Goal: Information Seeking & Learning: Learn about a topic

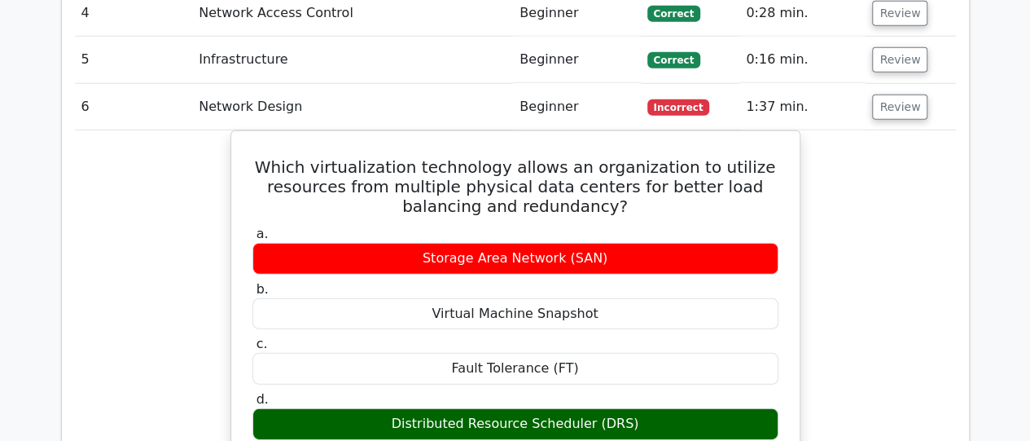
scroll to position [2267, 0]
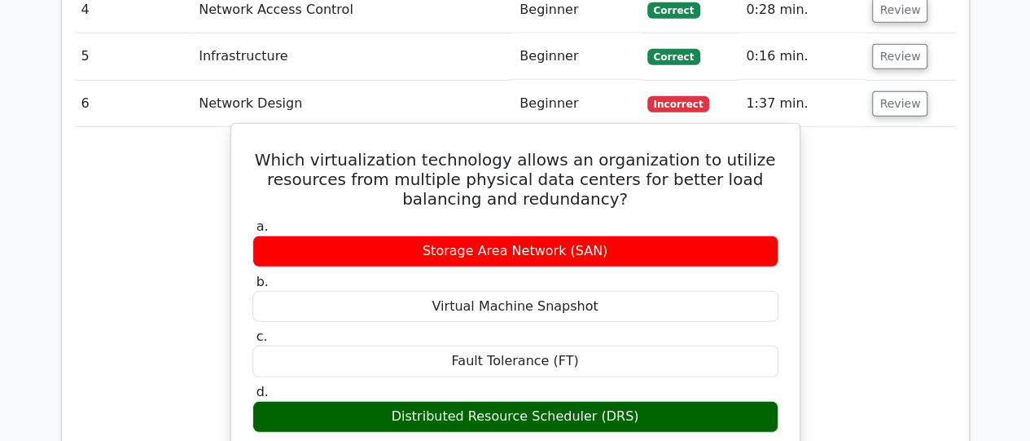
drag, startPoint x: 279, startPoint y: 112, endPoint x: 637, endPoint y: 367, distance: 440.3
click at [637, 367] on div "Which virtualization technology allows an organization to utilize resources fro…" at bounding box center [516, 444] width 556 height 628
copy div "Which virtualization technology allows an organization to utilize resources fro…"
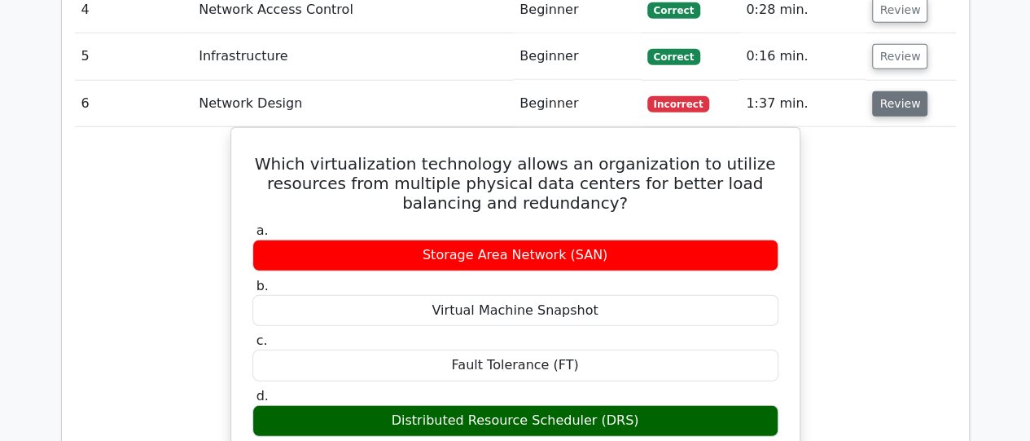
click at [901, 91] on button "Review" at bounding box center [899, 103] width 55 height 25
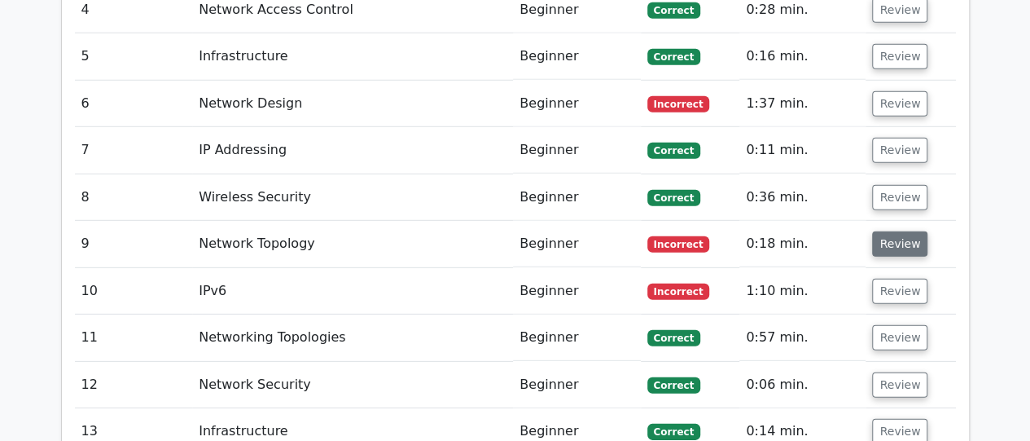
click at [902, 231] on button "Review" at bounding box center [899, 243] width 55 height 25
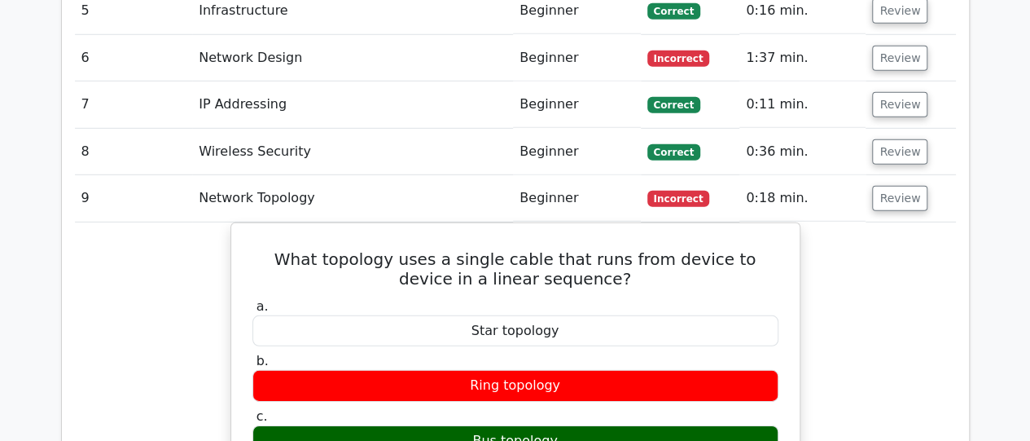
scroll to position [2332, 0]
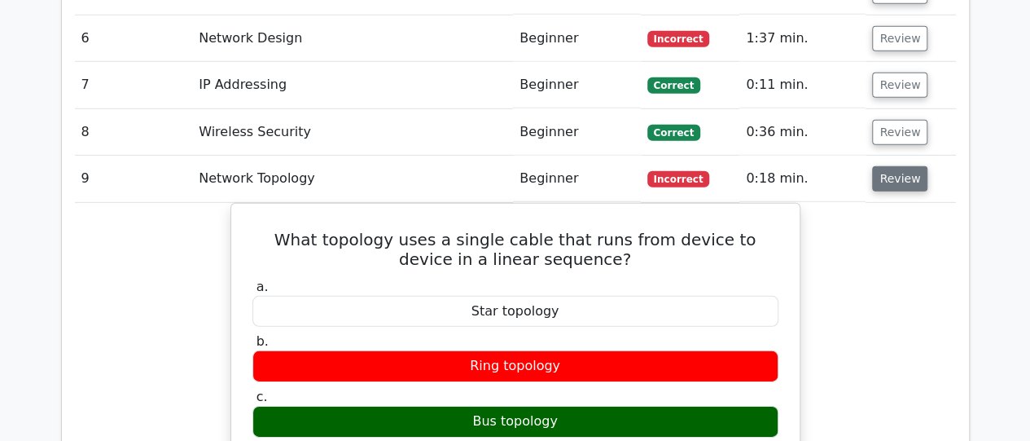
click at [907, 166] on button "Review" at bounding box center [899, 178] width 55 height 25
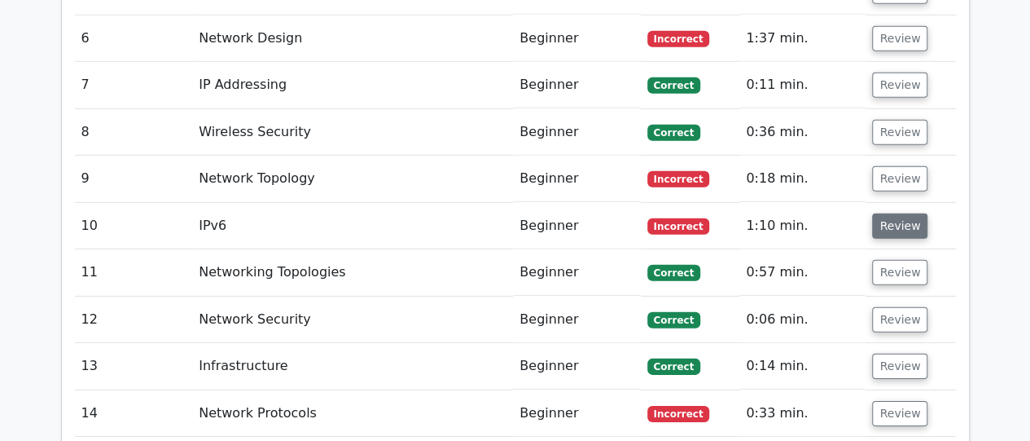
click at [894, 213] on button "Review" at bounding box center [899, 225] width 55 height 25
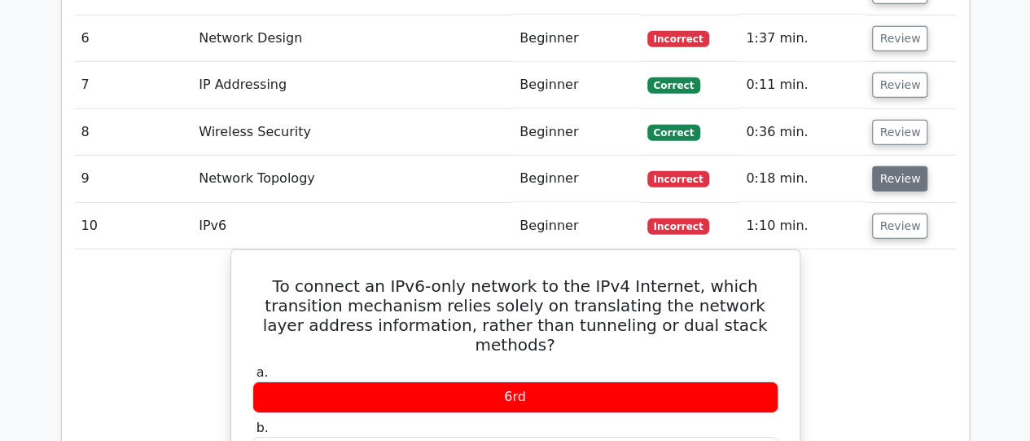
click at [891, 166] on button "Review" at bounding box center [899, 178] width 55 height 25
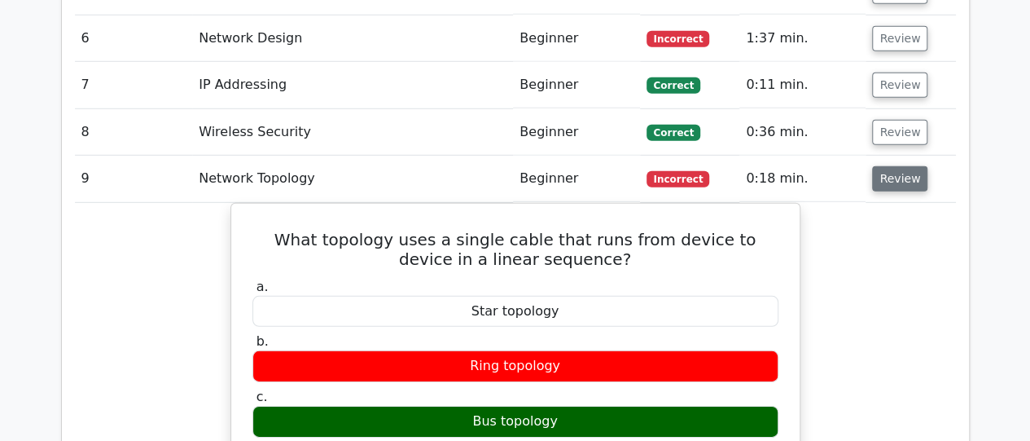
click at [891, 166] on button "Review" at bounding box center [899, 178] width 55 height 25
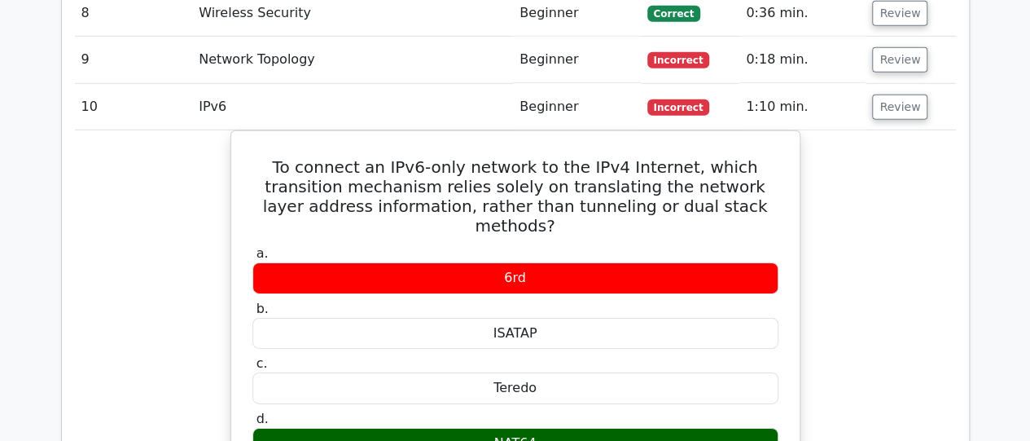
scroll to position [2462, 0]
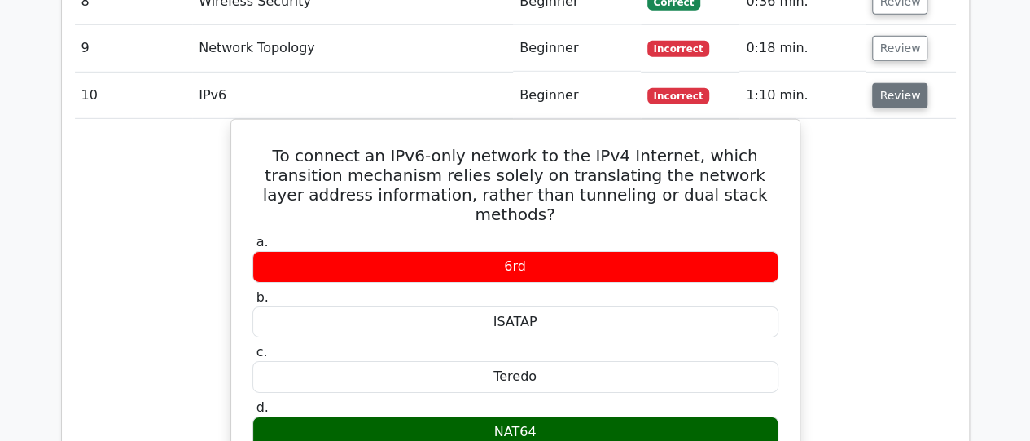
click at [903, 83] on button "Review" at bounding box center [899, 95] width 55 height 25
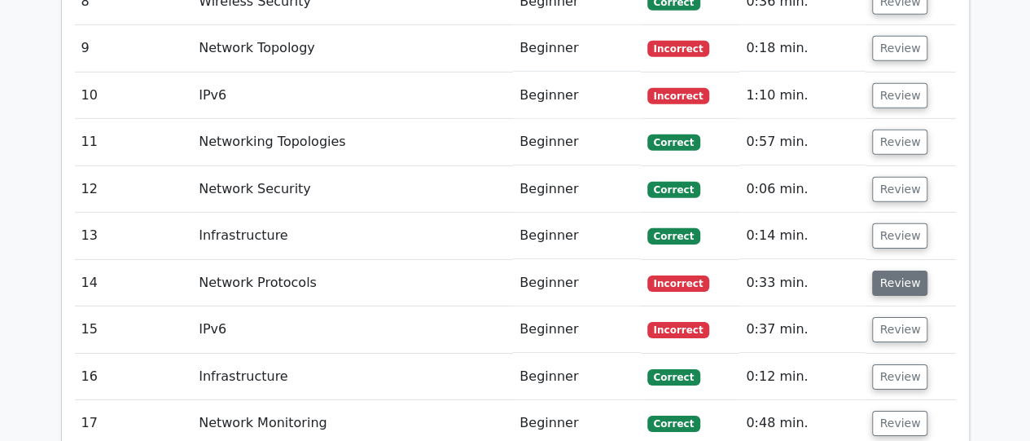
click at [891, 270] on button "Review" at bounding box center [899, 282] width 55 height 25
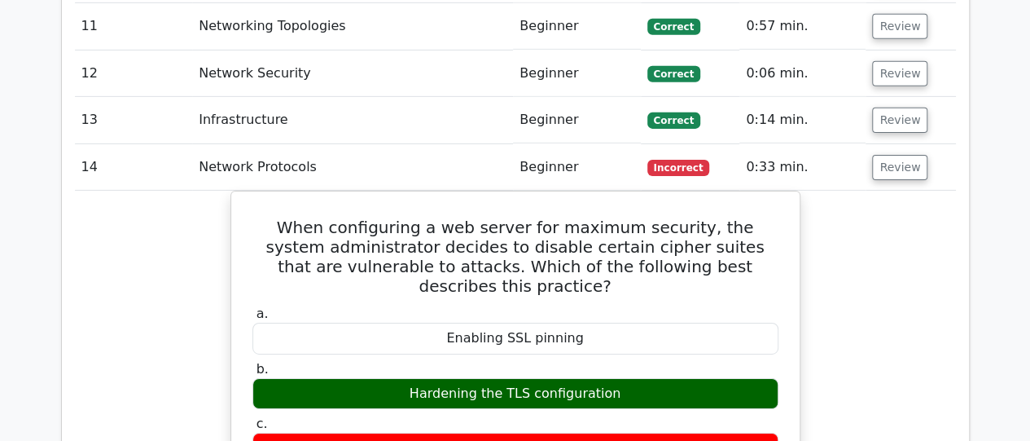
scroll to position [2593, 0]
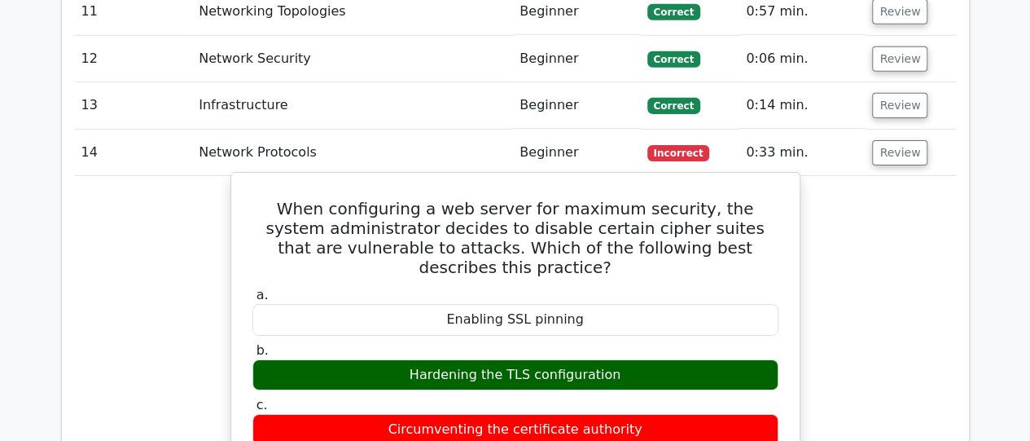
drag, startPoint x: 275, startPoint y: 154, endPoint x: 617, endPoint y: 327, distance: 383.2
copy div "When configuring a web server for maximum security, the system administrator de…"
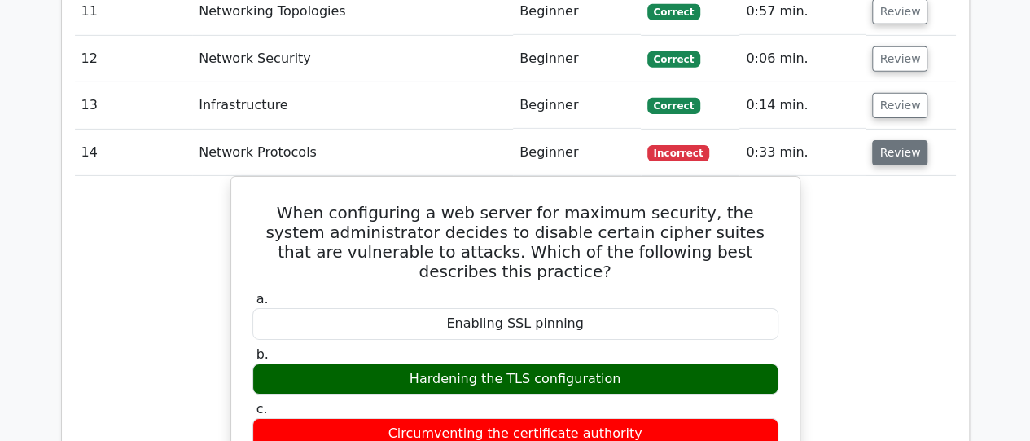
click at [885, 140] on button "Review" at bounding box center [899, 152] width 55 height 25
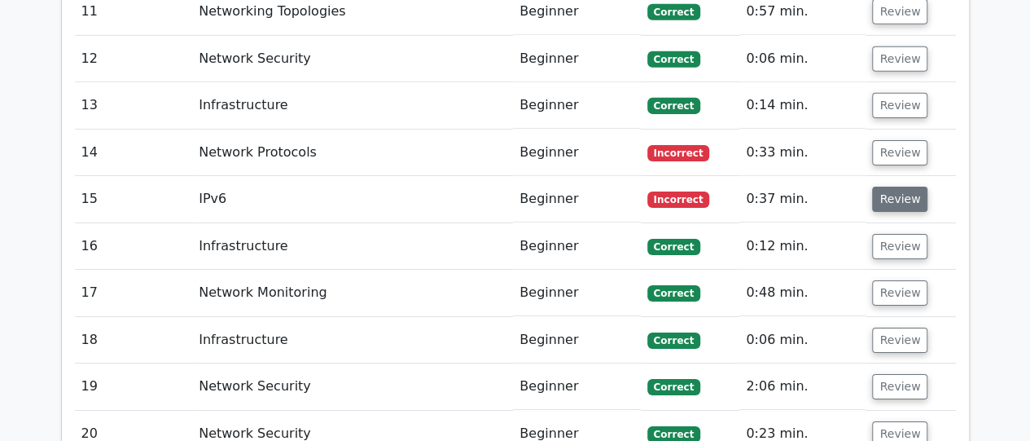
click at [884, 187] on button "Review" at bounding box center [899, 199] width 55 height 25
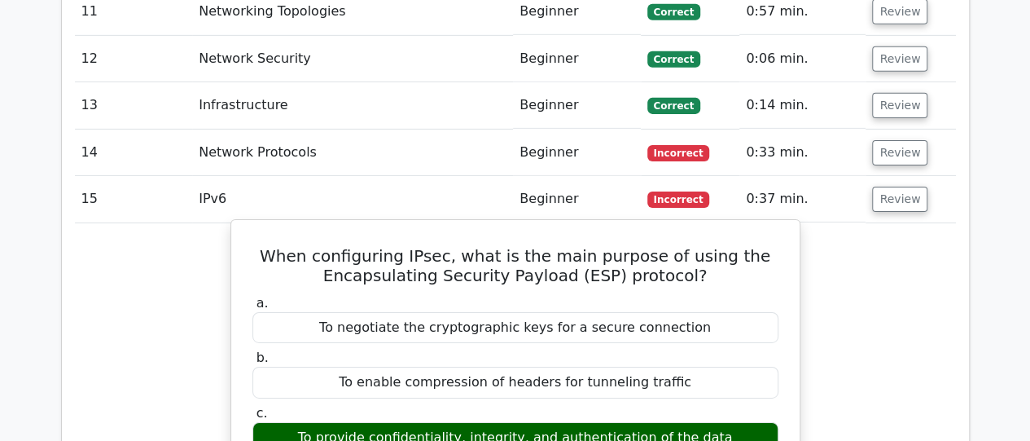
drag, startPoint x: 285, startPoint y: 201, endPoint x: 714, endPoint y: 390, distance: 469.0
copy div "When configuring IPsec, what is the main purpose of using the Encapsulating Sec…"
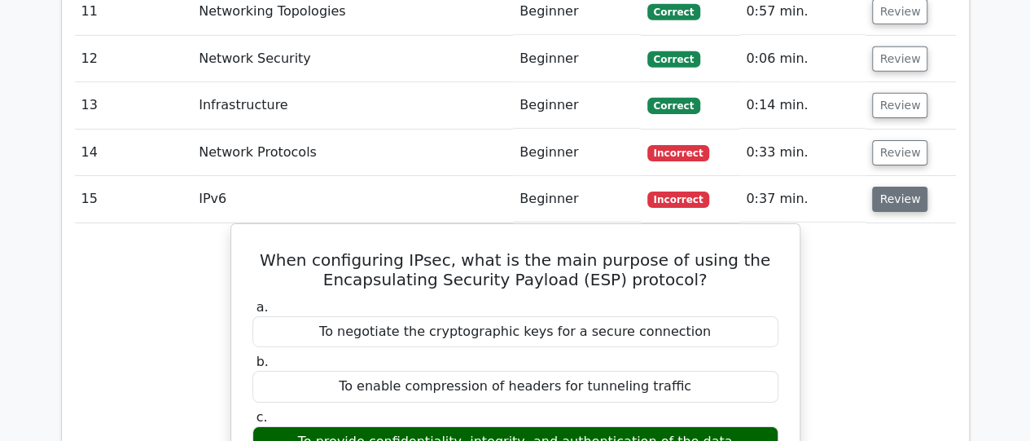
click at [880, 187] on button "Review" at bounding box center [899, 199] width 55 height 25
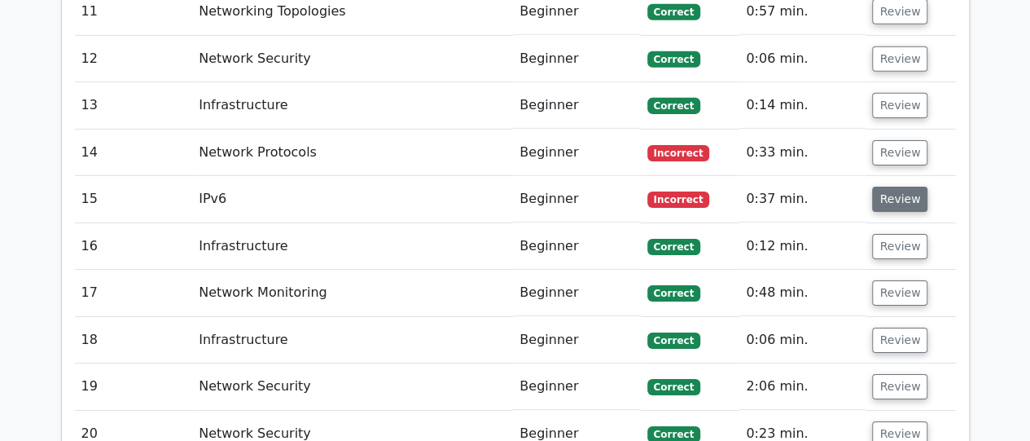
click at [880, 187] on button "Review" at bounding box center [899, 199] width 55 height 25
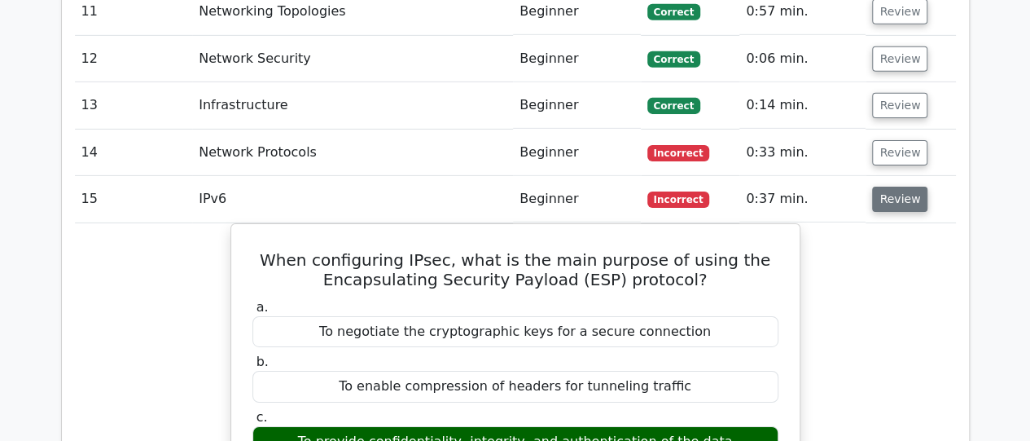
click at [880, 187] on button "Review" at bounding box center [899, 199] width 55 height 25
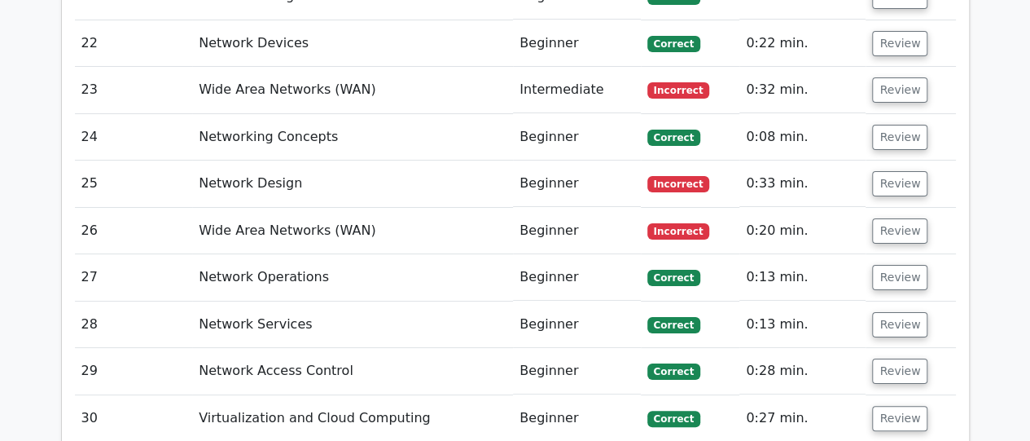
scroll to position [3081, 0]
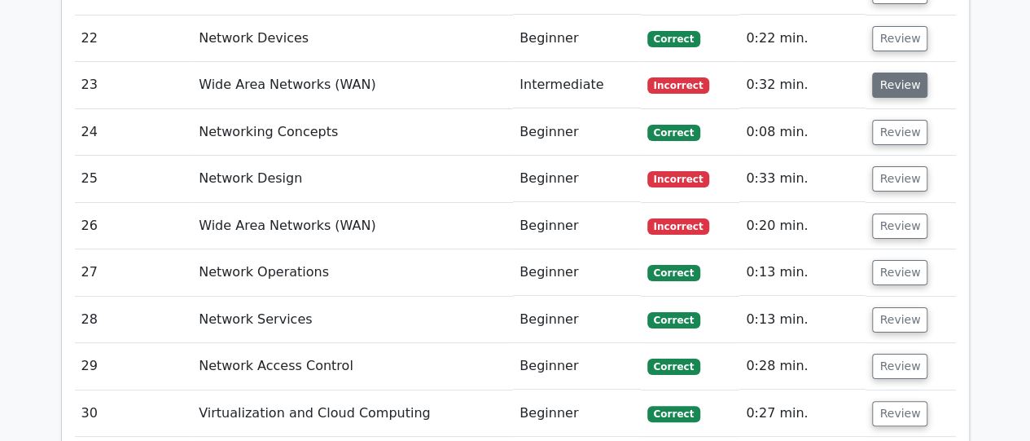
click at [885, 72] on button "Review" at bounding box center [899, 84] width 55 height 25
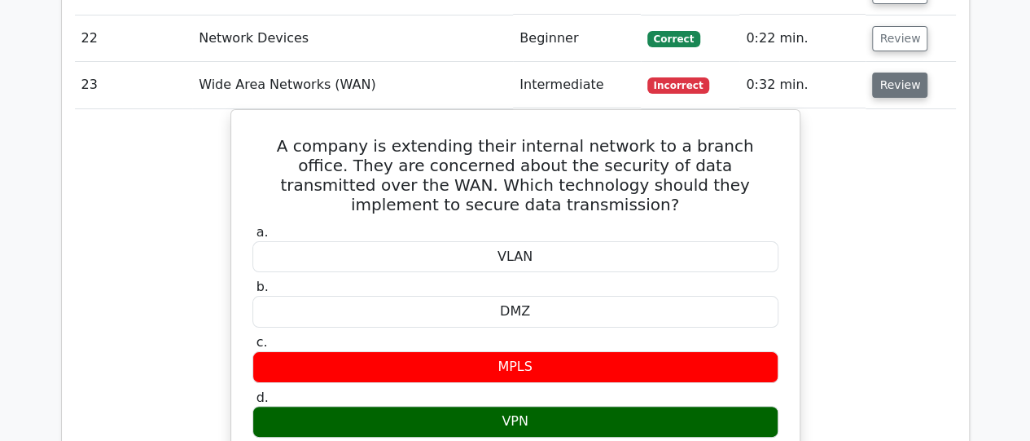
click at [894, 72] on button "Review" at bounding box center [899, 84] width 55 height 25
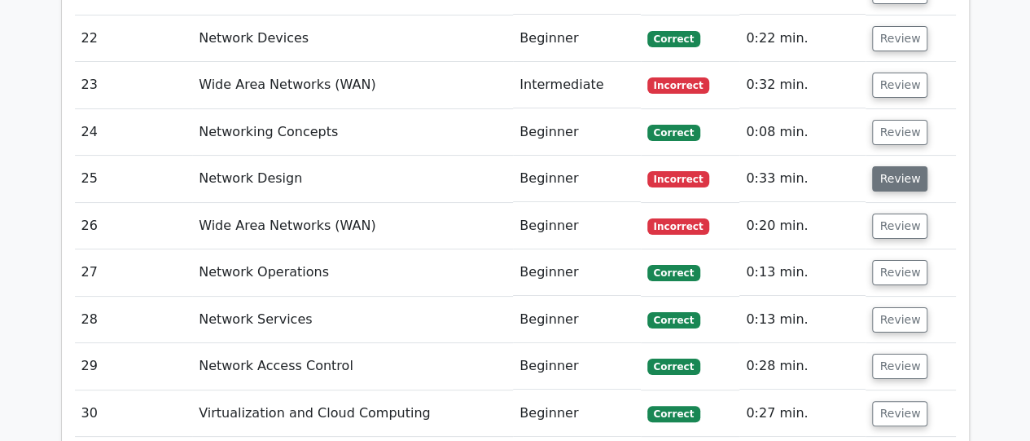
click at [896, 166] on button "Review" at bounding box center [899, 178] width 55 height 25
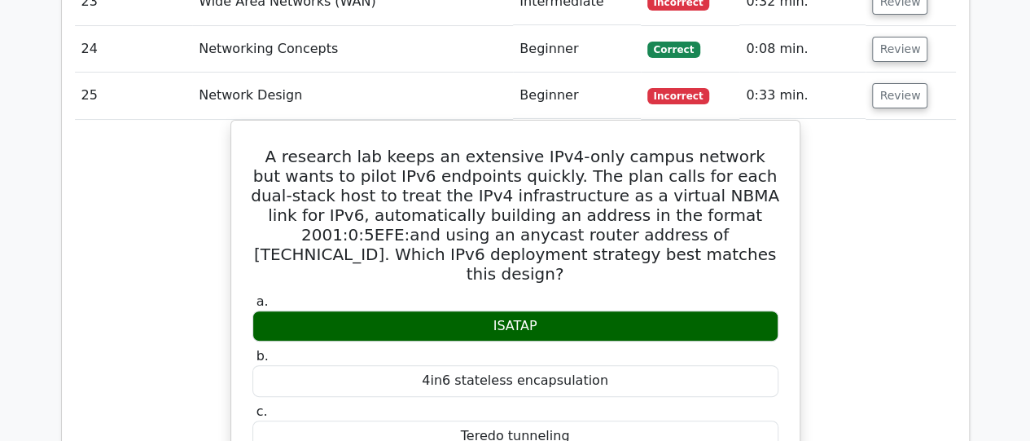
scroll to position [3152, 0]
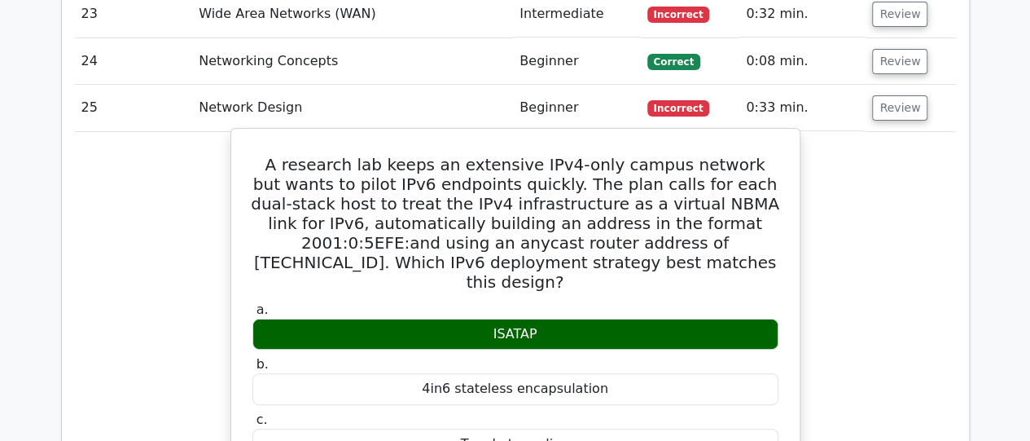
drag, startPoint x: 252, startPoint y: 107, endPoint x: 559, endPoint y: 261, distance: 343.5
copy div "A research lab keeps an extensive IPv4-only campus network but wants to pilot I…"
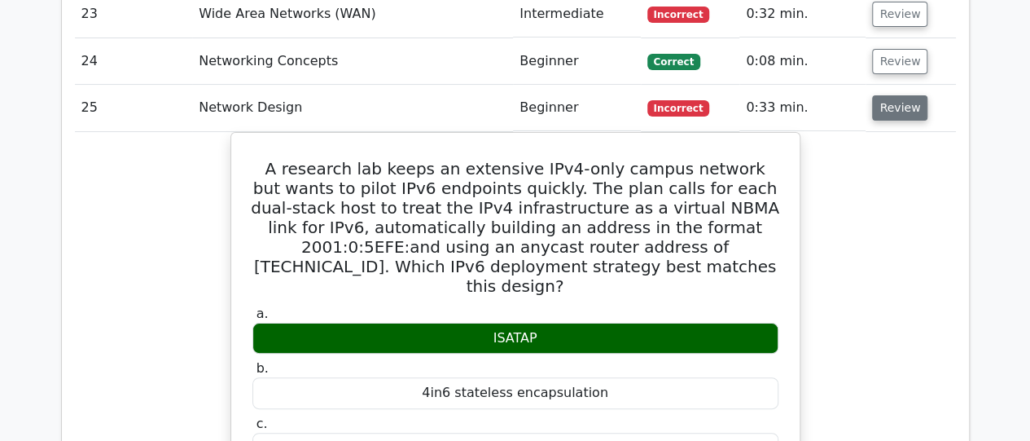
click at [891, 95] on button "Review" at bounding box center [899, 107] width 55 height 25
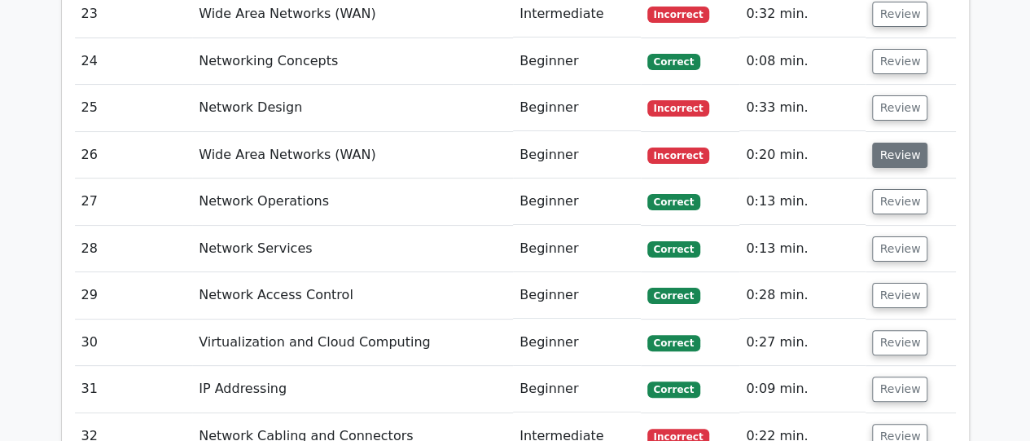
click at [893, 143] on button "Review" at bounding box center [899, 155] width 55 height 25
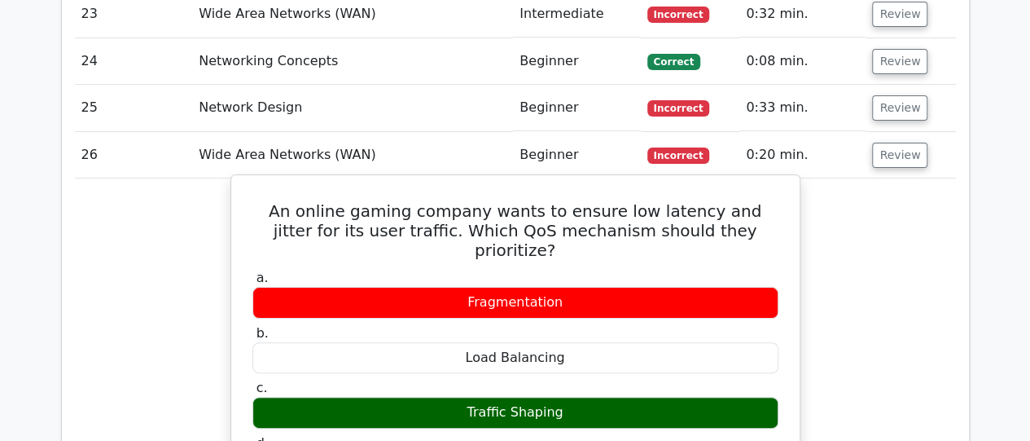
drag, startPoint x: 260, startPoint y: 155, endPoint x: 562, endPoint y: 336, distance: 352.6
copy div "An online gaming company wants to ensure low latency and jitter for its user tr…"
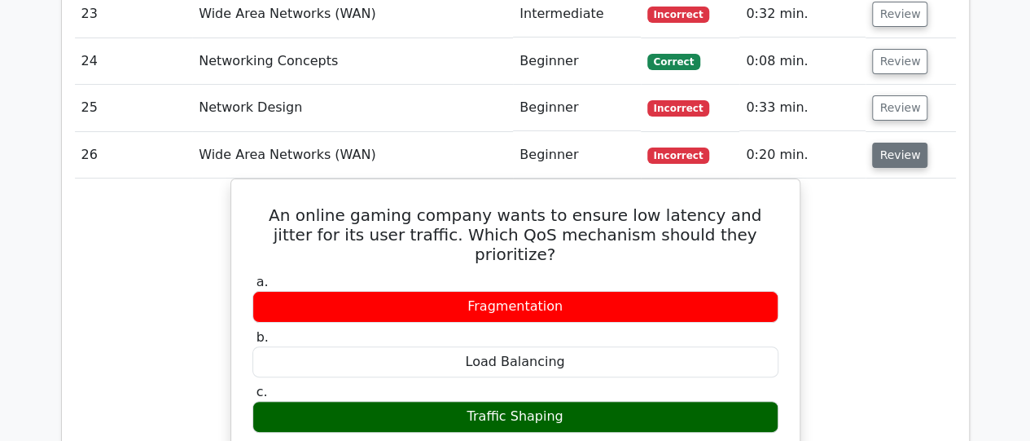
click at [896, 143] on button "Review" at bounding box center [899, 155] width 55 height 25
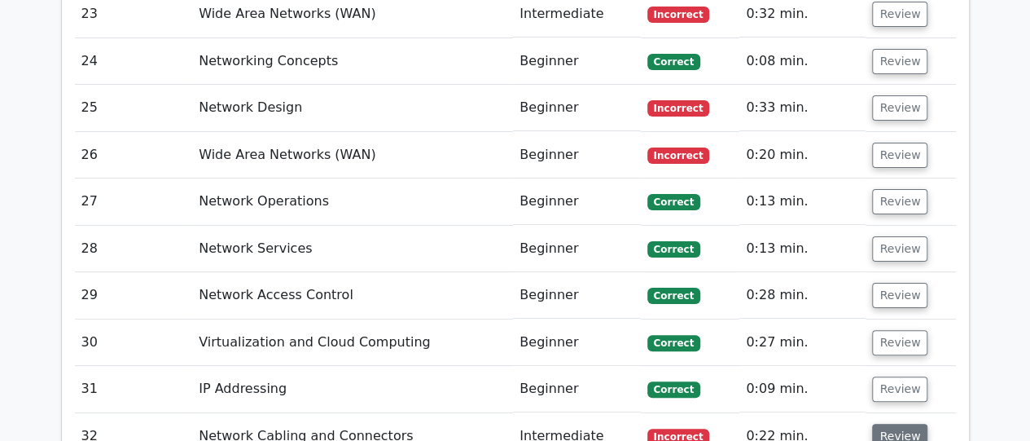
click at [901, 424] on button "Review" at bounding box center [899, 436] width 55 height 25
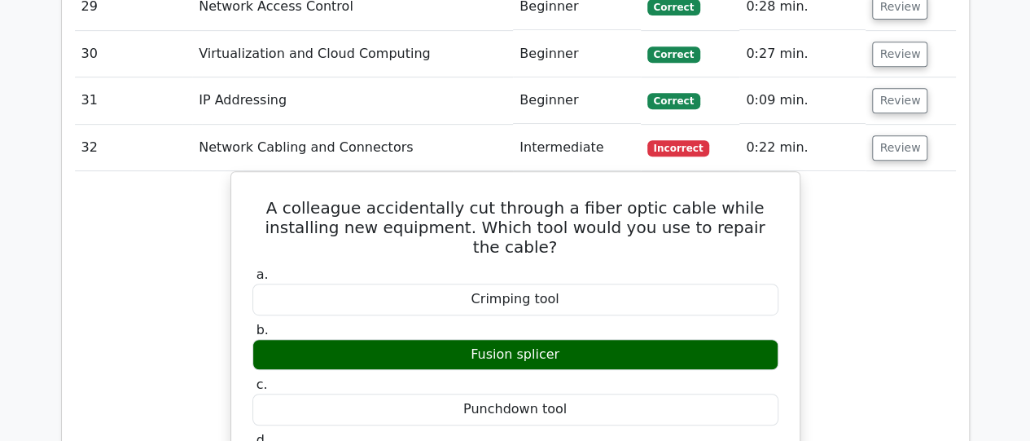
scroll to position [3445, 0]
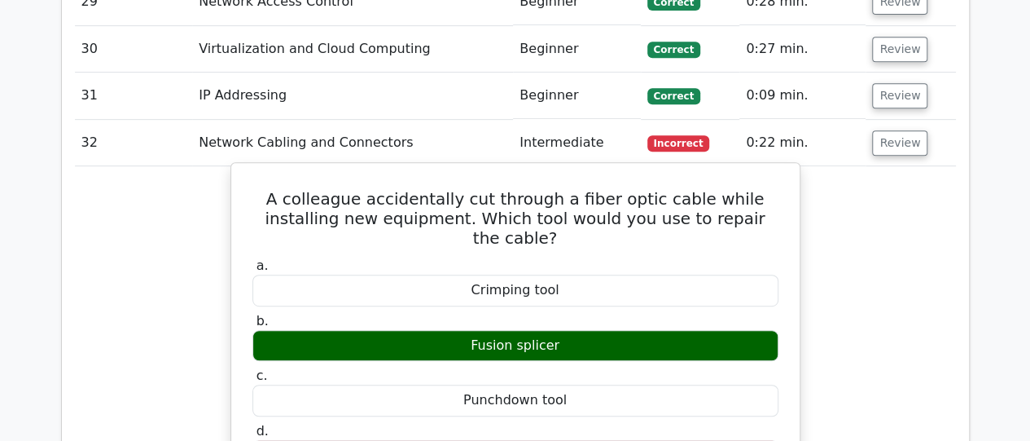
drag, startPoint x: 253, startPoint y: 143, endPoint x: 565, endPoint y: 265, distance: 335.8
copy div "A colleague accidentally cut through a fiber optic cable while installing new e…"
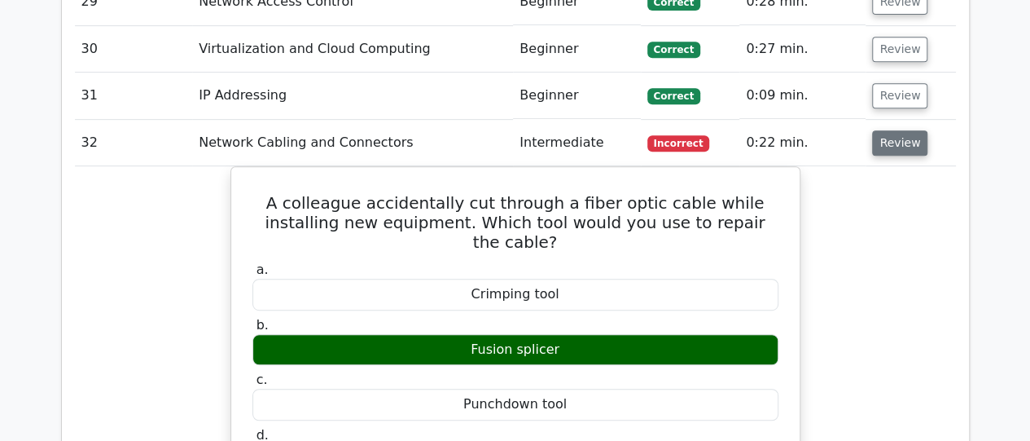
click at [894, 130] on button "Review" at bounding box center [899, 142] width 55 height 25
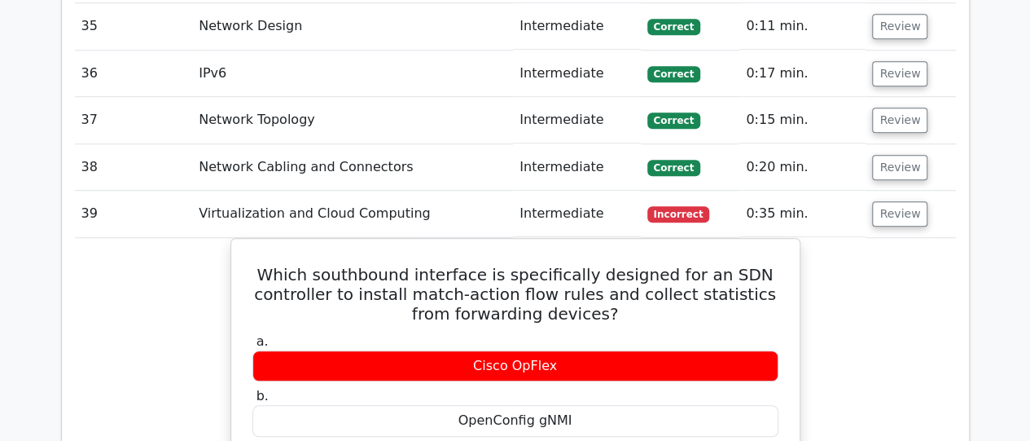
scroll to position [3739, 0]
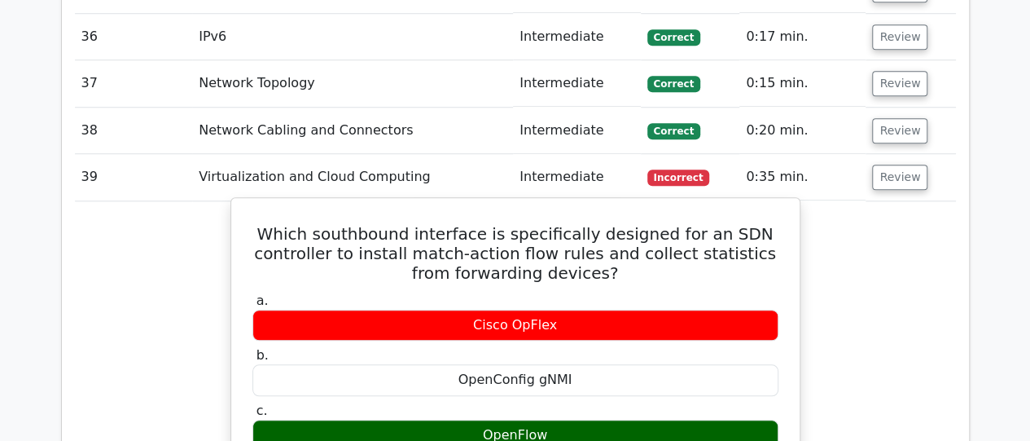
drag, startPoint x: 280, startPoint y: 170, endPoint x: 567, endPoint y: 372, distance: 350.7
copy div "Which southbound interface is specifically designed for an SDN controller to in…"
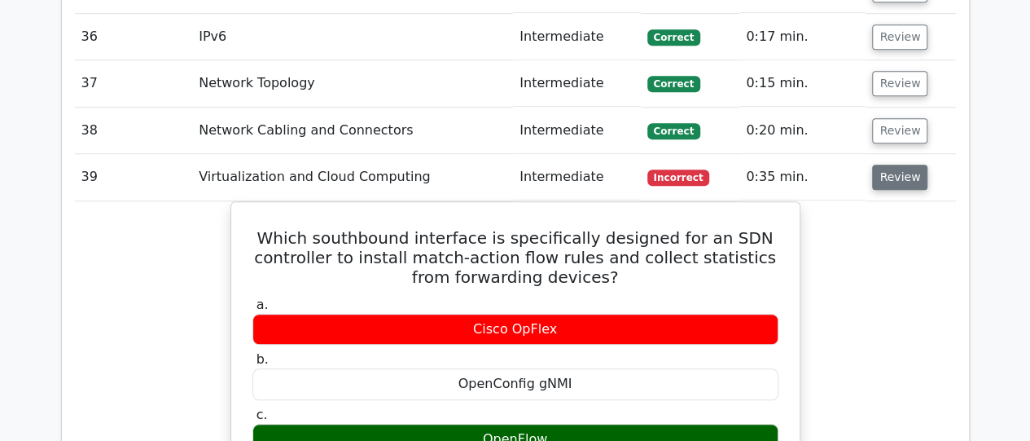
click at [883, 165] on button "Review" at bounding box center [899, 177] width 55 height 25
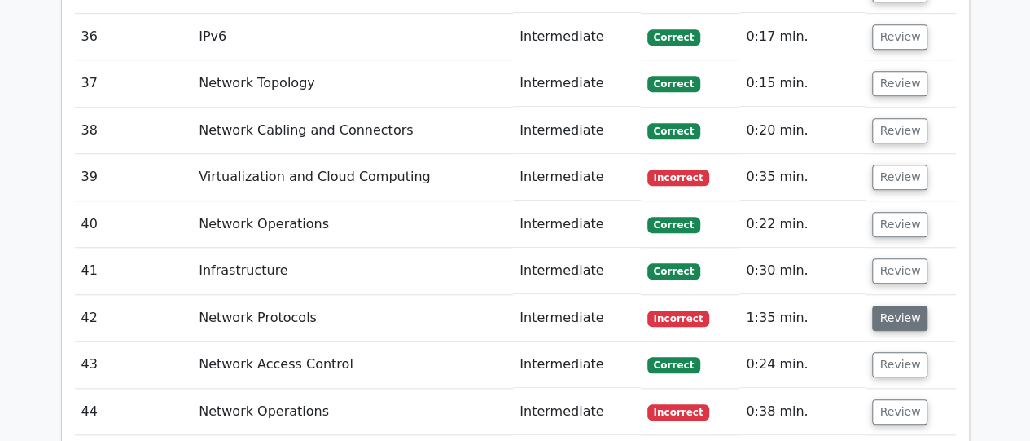
click at [894, 305] on button "Review" at bounding box center [899, 317] width 55 height 25
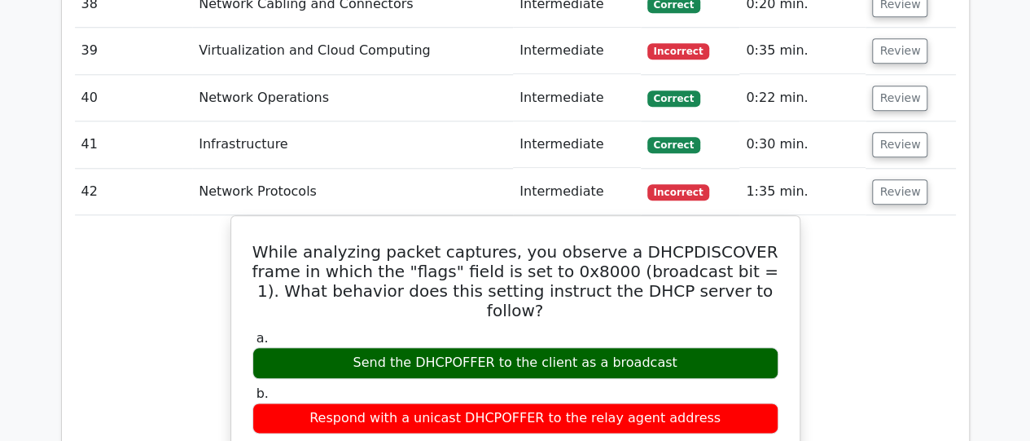
scroll to position [3902, 0]
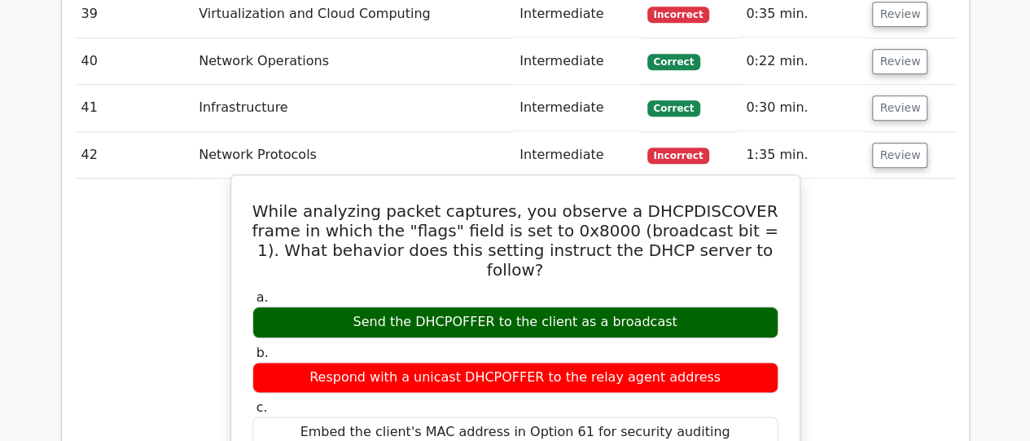
drag, startPoint x: 255, startPoint y: 148, endPoint x: 704, endPoint y: 244, distance: 458.8
copy div "While analyzing packet captures, you observe a DHCPDISCOVER frame in which the …"
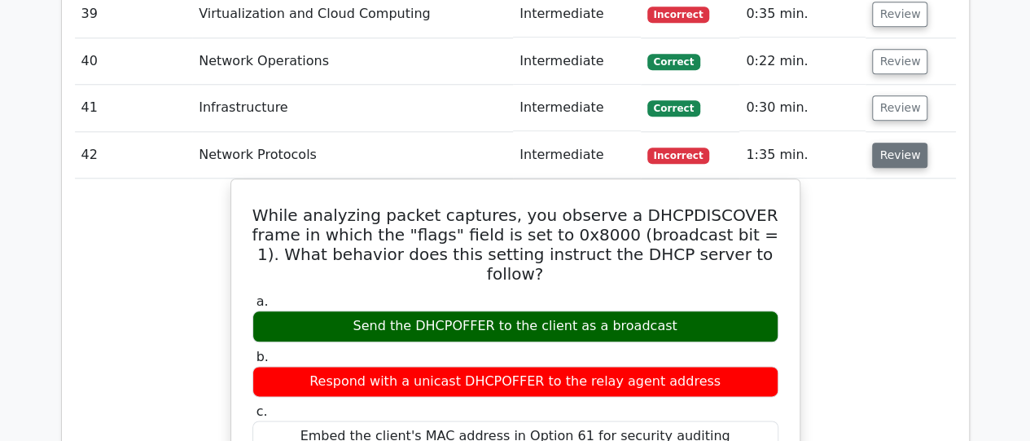
click at [884, 143] on button "Review" at bounding box center [899, 155] width 55 height 25
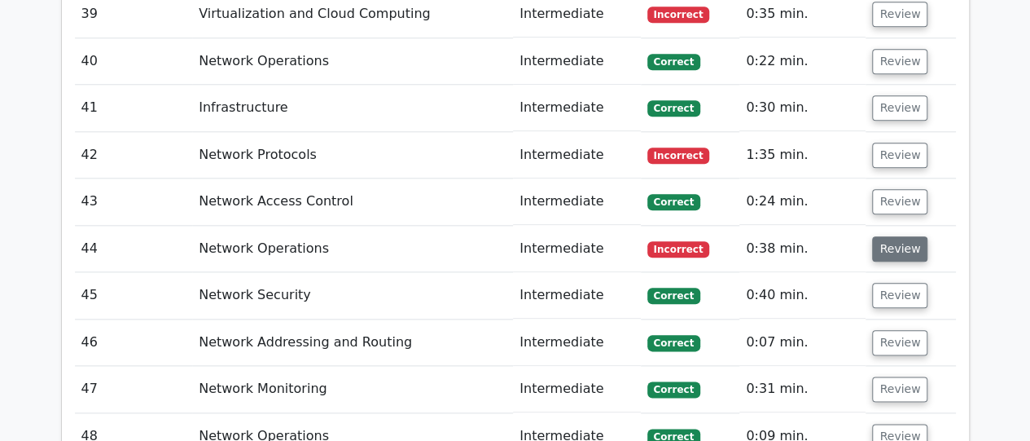
click at [889, 236] on button "Review" at bounding box center [899, 248] width 55 height 25
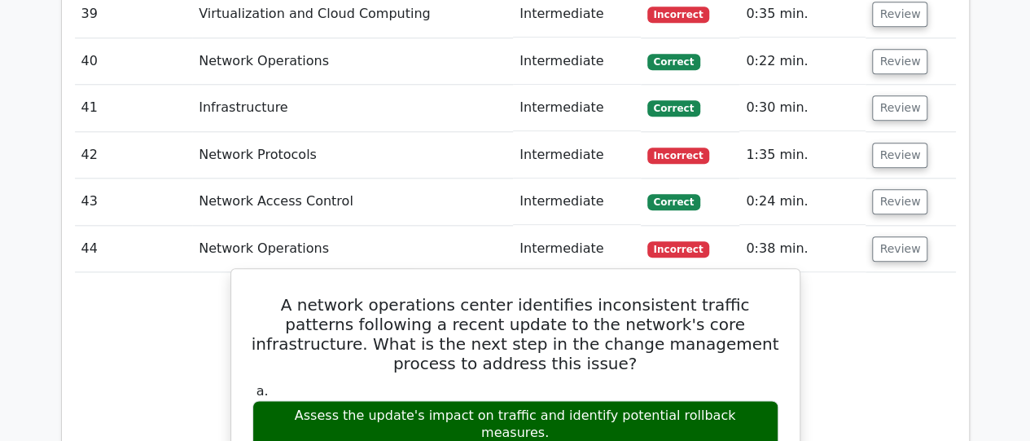
drag, startPoint x: 270, startPoint y: 244, endPoint x: 748, endPoint y: 336, distance: 486.1
copy div "A network operations center identifies inconsistent traffic patterns following …"
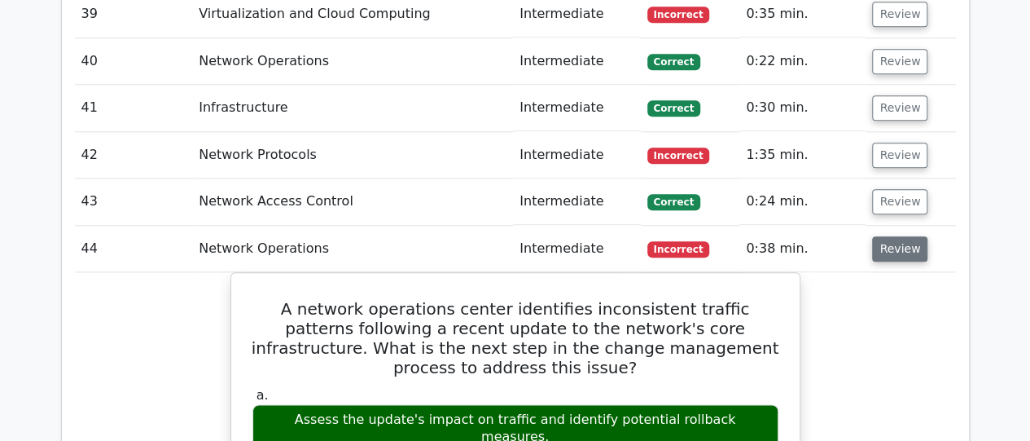
click at [876, 236] on button "Review" at bounding box center [899, 248] width 55 height 25
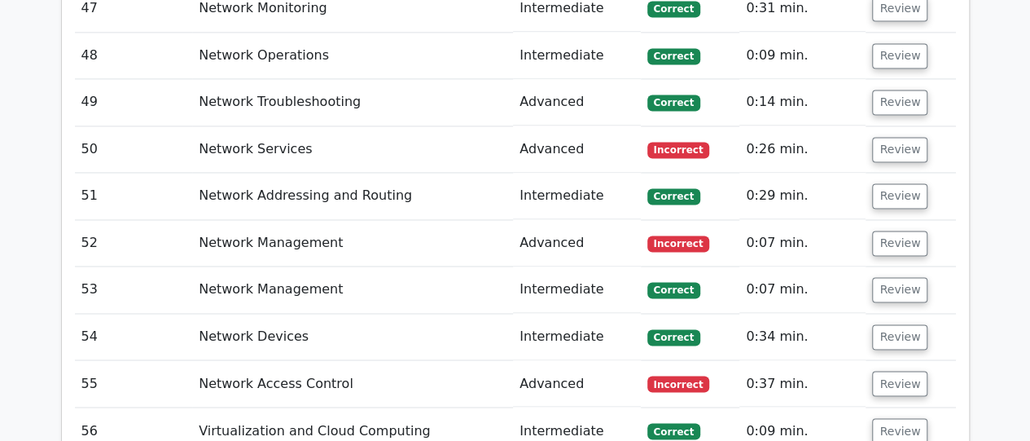
scroll to position [4293, 0]
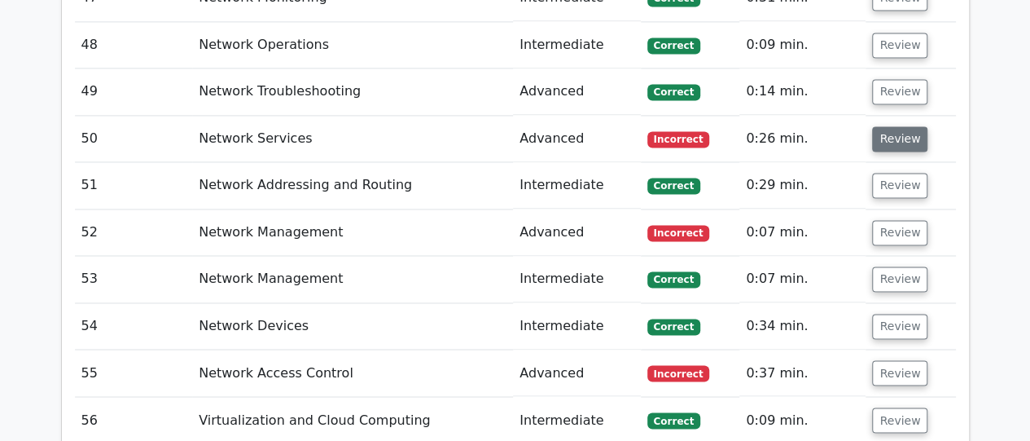
click at [880, 126] on button "Review" at bounding box center [899, 138] width 55 height 25
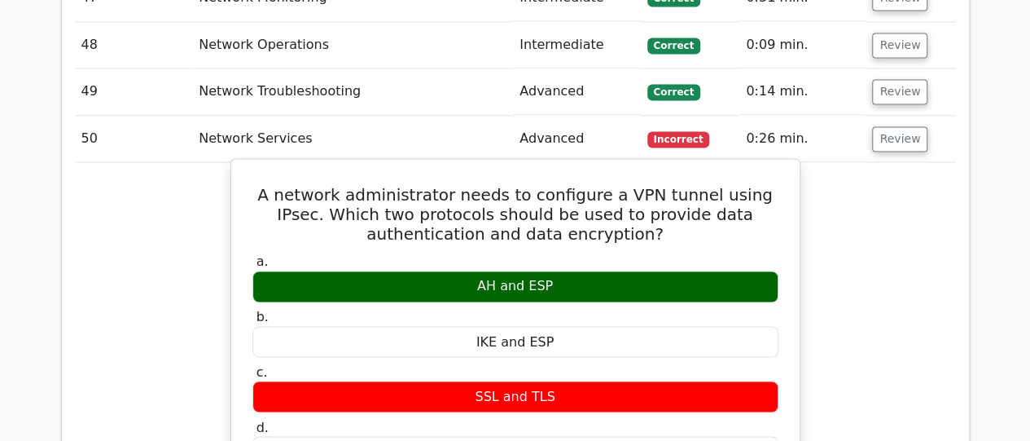
drag, startPoint x: 256, startPoint y: 125, endPoint x: 570, endPoint y: 219, distance: 328.1
copy div "A network administrator needs to configure a VPN tunnel using IPsec. Which two …"
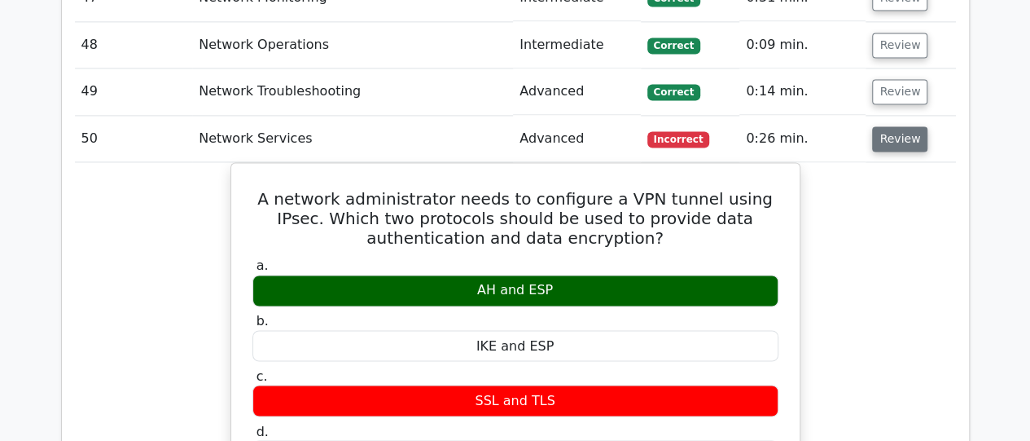
click at [881, 126] on button "Review" at bounding box center [899, 138] width 55 height 25
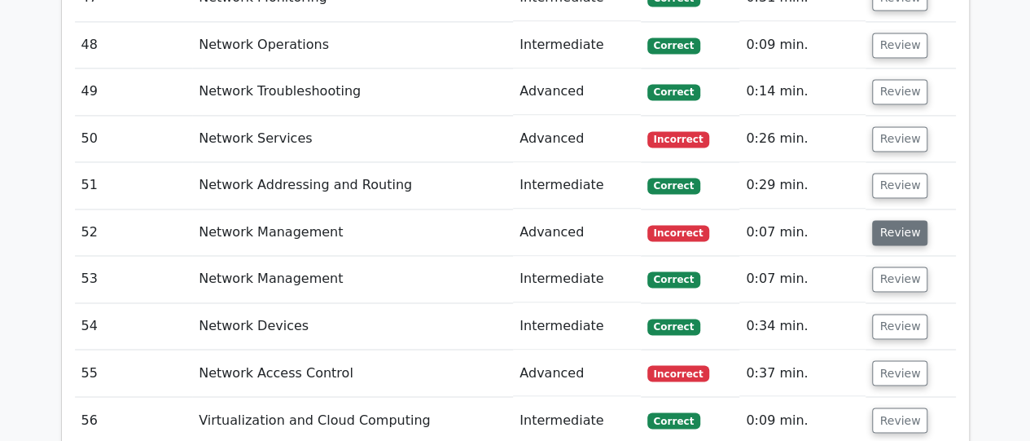
click at [888, 220] on button "Review" at bounding box center [899, 232] width 55 height 25
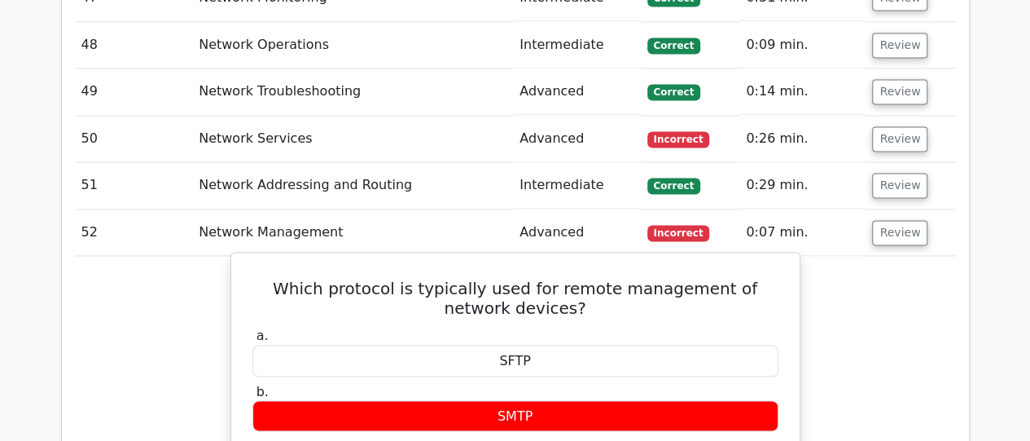
drag, startPoint x: 262, startPoint y: 228, endPoint x: 562, endPoint y: 409, distance: 350.1
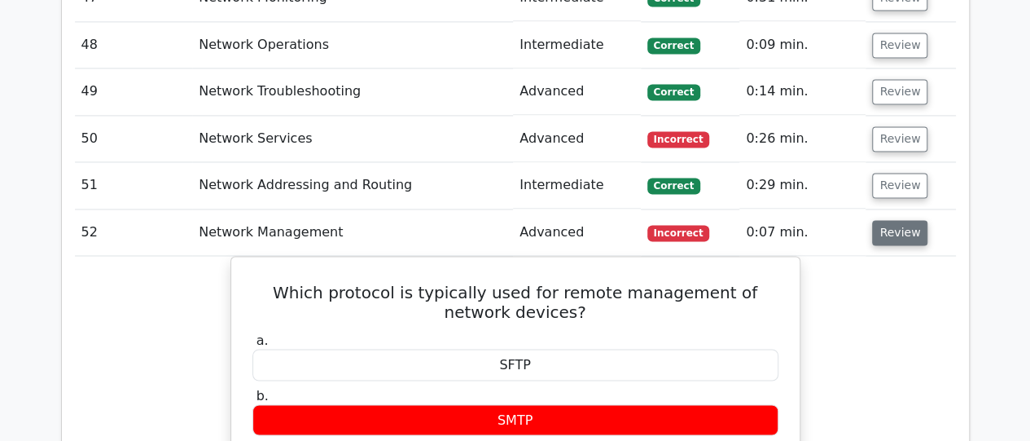
click at [882, 220] on button "Review" at bounding box center [899, 232] width 55 height 25
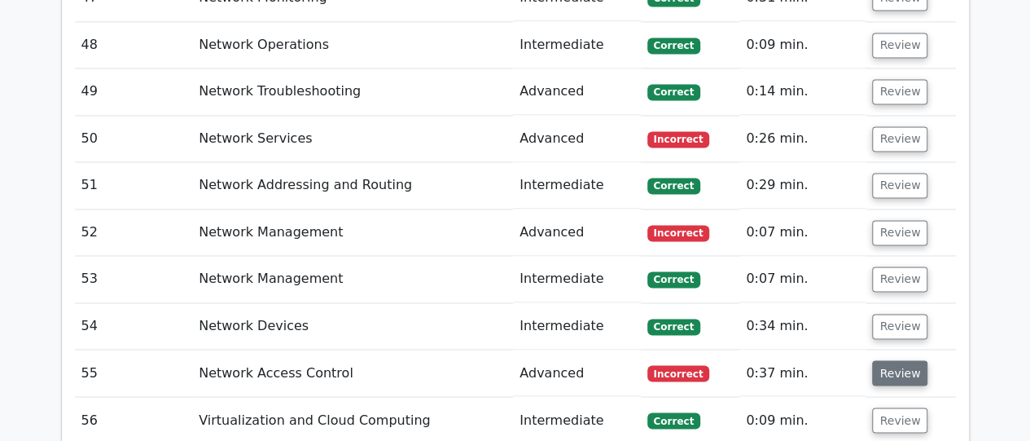
click at [894, 360] on button "Review" at bounding box center [899, 372] width 55 height 25
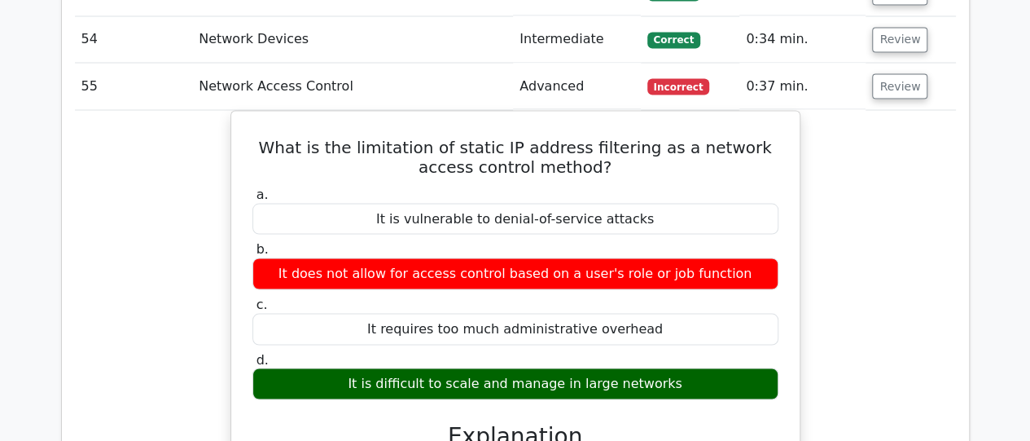
scroll to position [4586, 0]
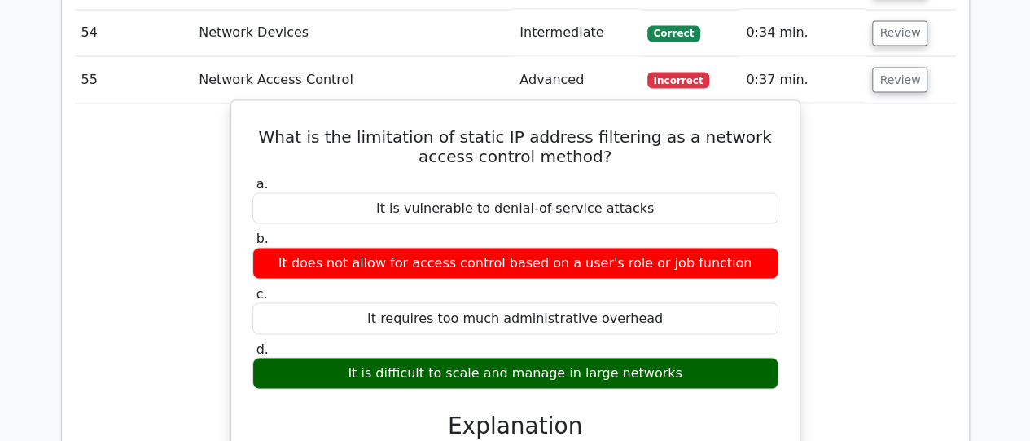
drag, startPoint x: 256, startPoint y: 66, endPoint x: 696, endPoint y: 301, distance: 499.6
click at [696, 301] on div "What is the limitation of static IP address filtering as a network access contr…" at bounding box center [516, 400] width 556 height 586
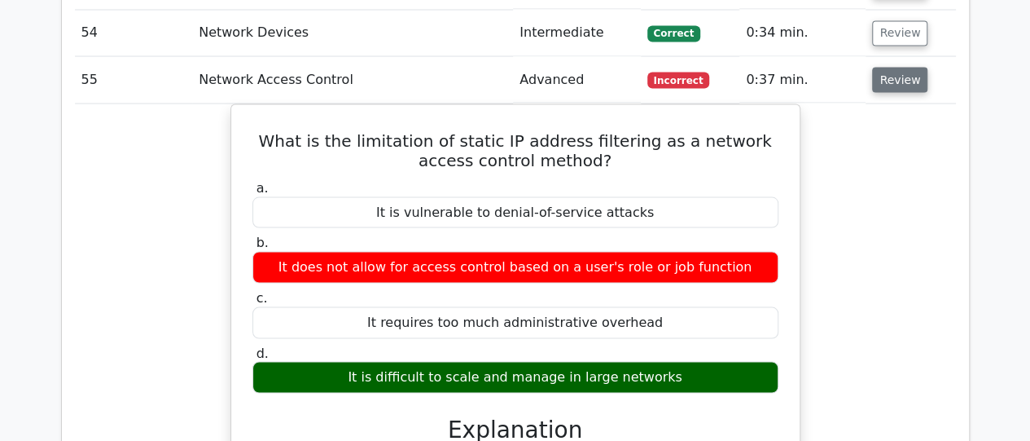
click at [886, 67] on button "Review" at bounding box center [899, 79] width 55 height 25
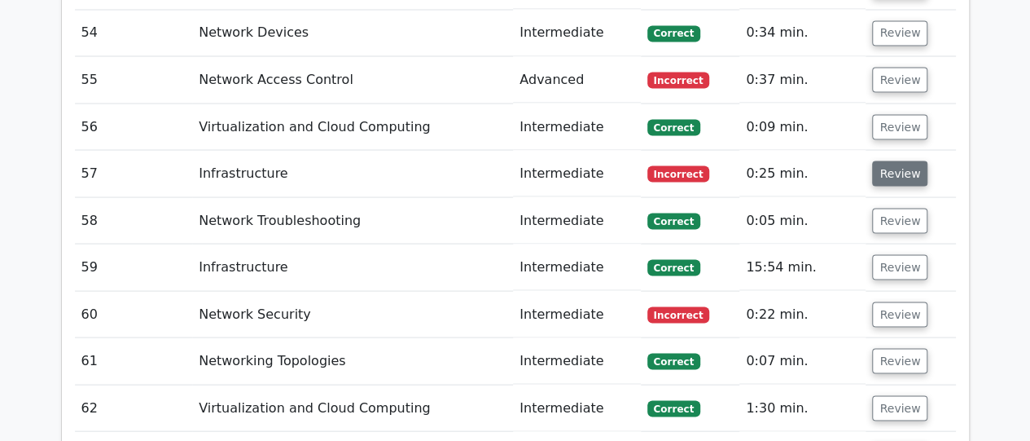
click at [894, 160] on button "Review" at bounding box center [899, 172] width 55 height 25
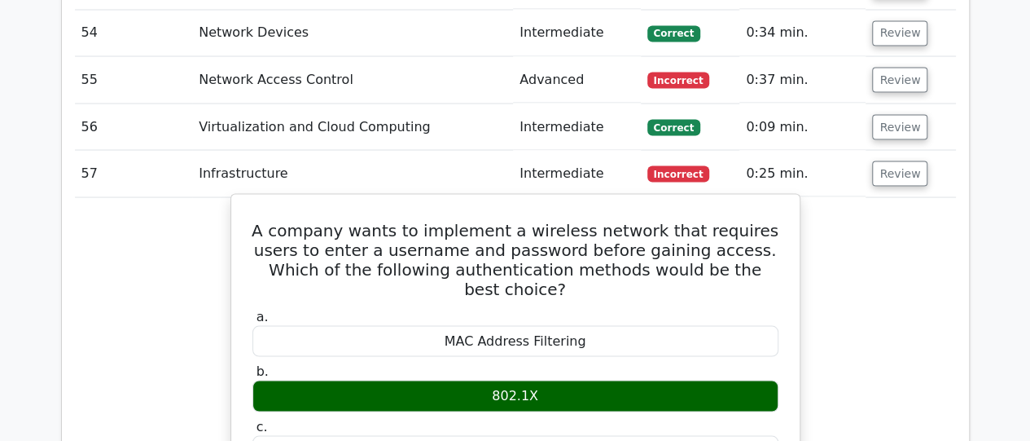
drag, startPoint x: 264, startPoint y: 165, endPoint x: 608, endPoint y: 319, distance: 377.7
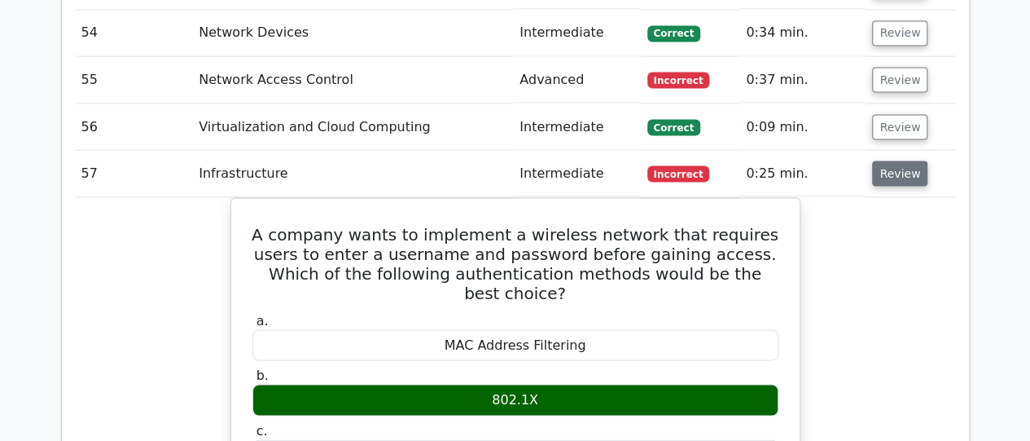
click at [881, 160] on button "Review" at bounding box center [899, 172] width 55 height 25
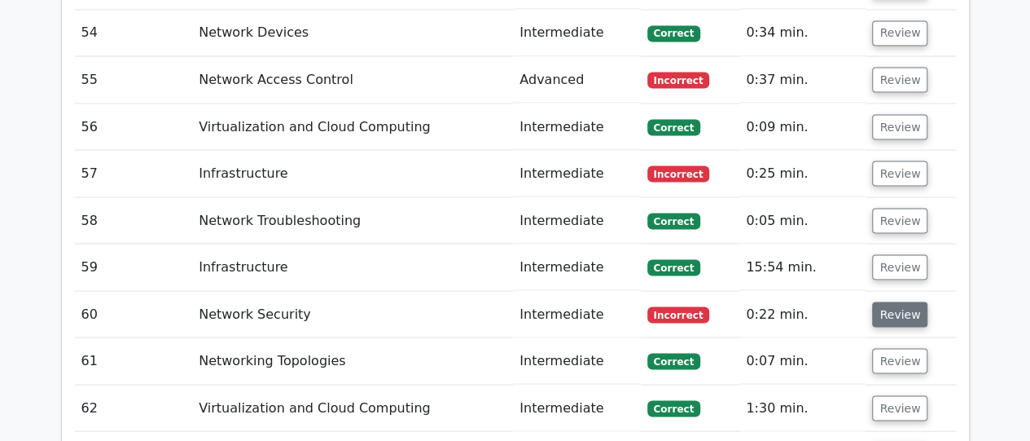
click at [899, 301] on button "Review" at bounding box center [899, 313] width 55 height 25
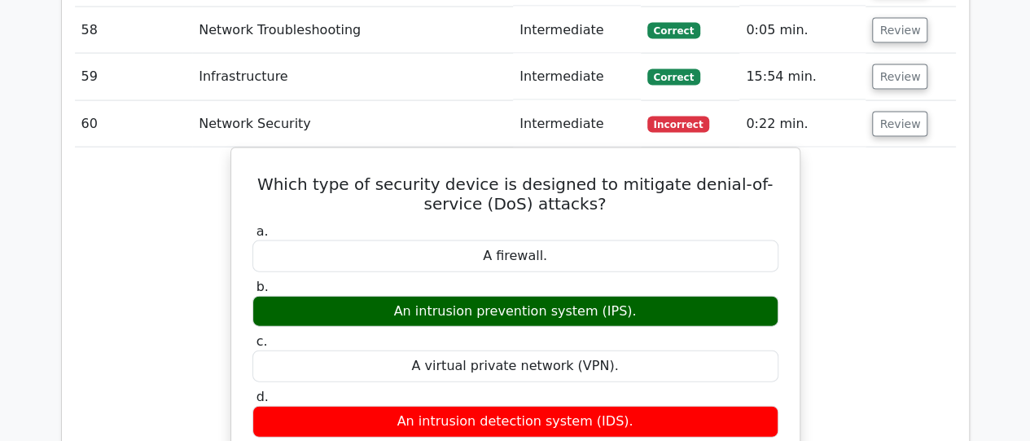
scroll to position [4781, 0]
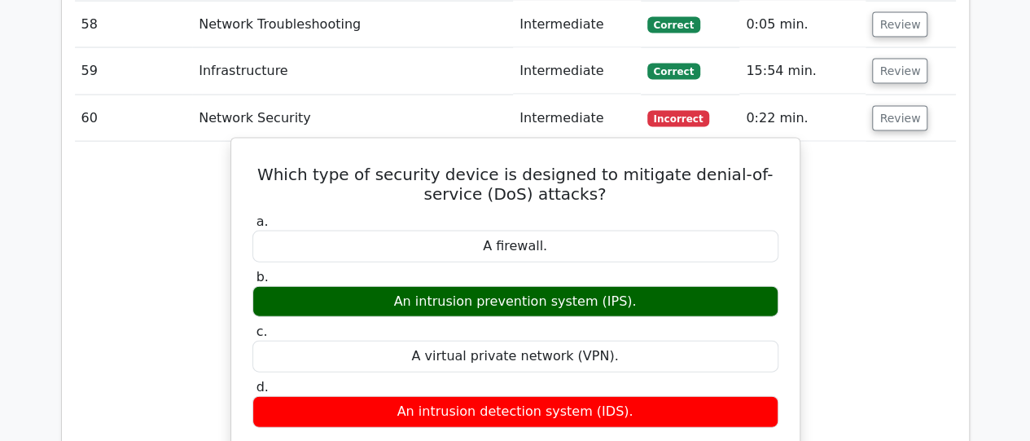
drag, startPoint x: 253, startPoint y: 105, endPoint x: 649, endPoint y: 227, distance: 415.1
click at [649, 227] on div "Which type of security device is designed to mitigate denial-of-service (DoS) a…" at bounding box center [516, 440] width 556 height 591
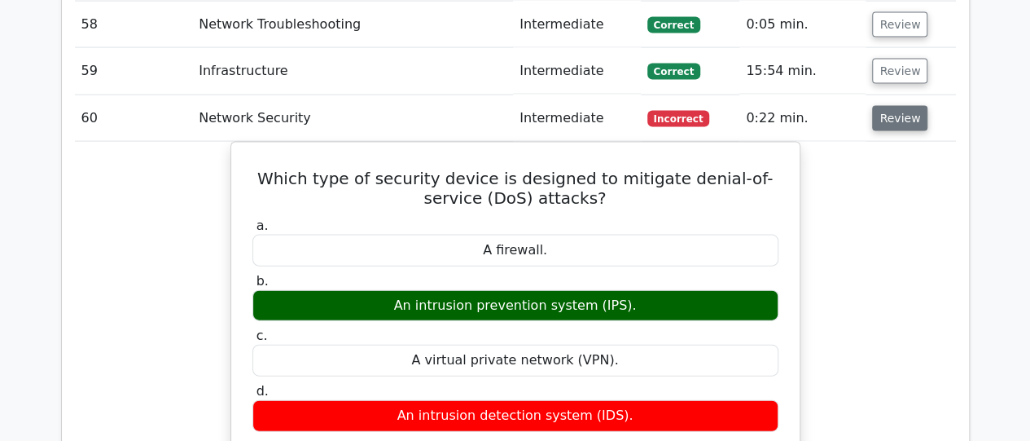
click at [881, 106] on button "Review" at bounding box center [899, 118] width 55 height 25
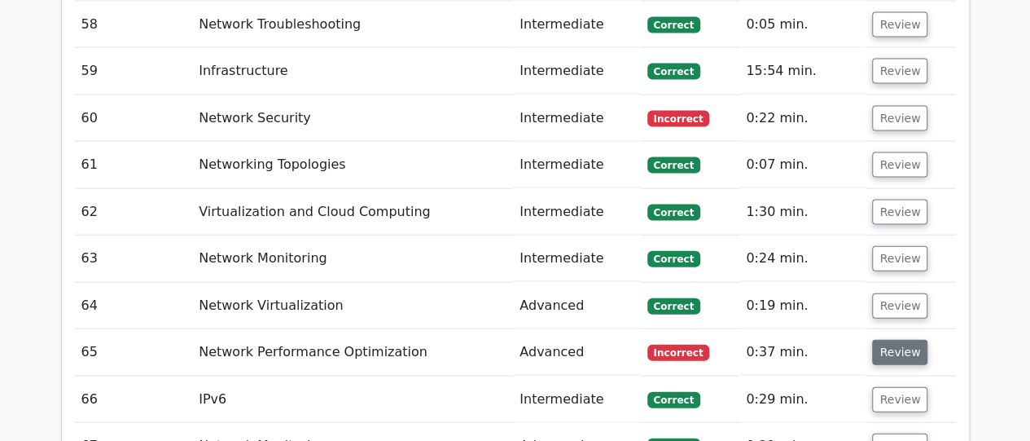
click at [894, 340] on button "Review" at bounding box center [899, 352] width 55 height 25
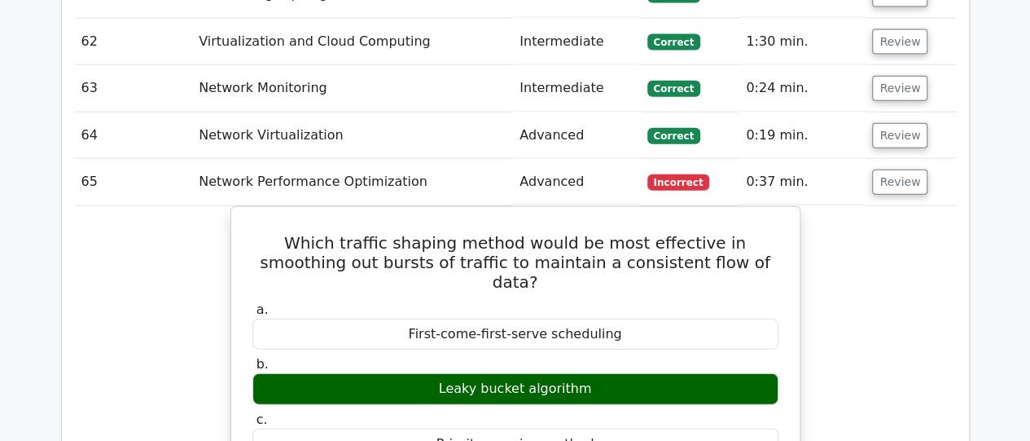
scroll to position [4977, 0]
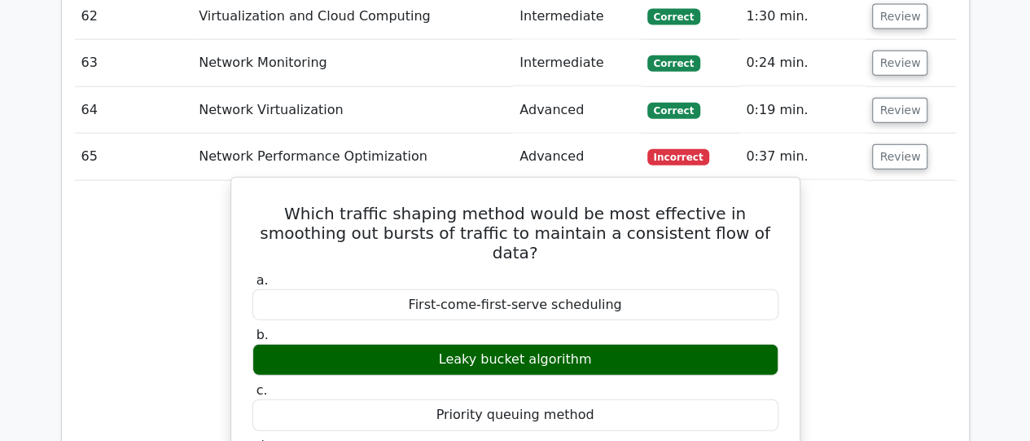
drag, startPoint x: 261, startPoint y: 146, endPoint x: 598, endPoint y: 269, distance: 358.2
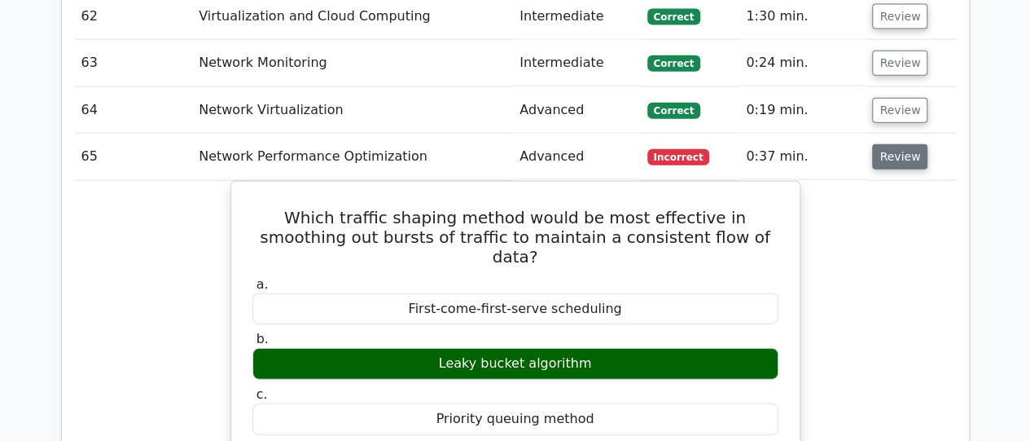
click at [884, 144] on button "Review" at bounding box center [899, 156] width 55 height 25
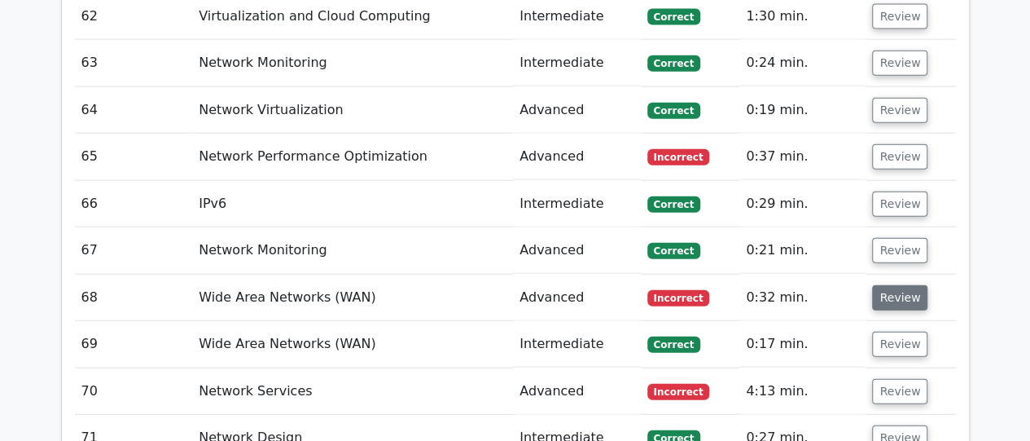
click at [889, 285] on button "Review" at bounding box center [899, 297] width 55 height 25
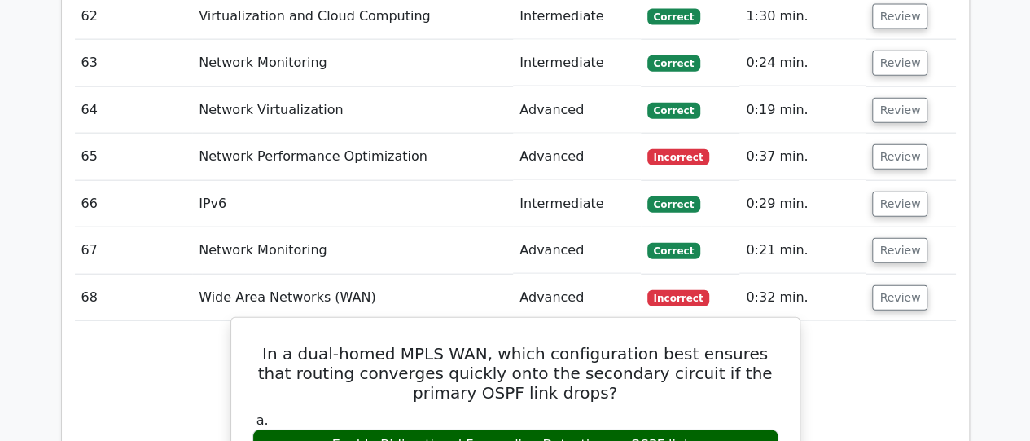
drag, startPoint x: 266, startPoint y: 275, endPoint x: 686, endPoint y: 367, distance: 429.3
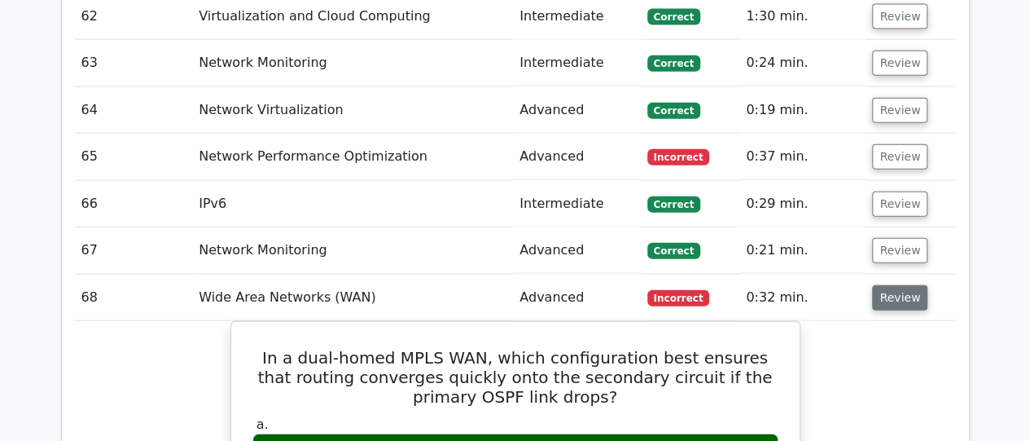
click at [881, 285] on button "Review" at bounding box center [899, 297] width 55 height 25
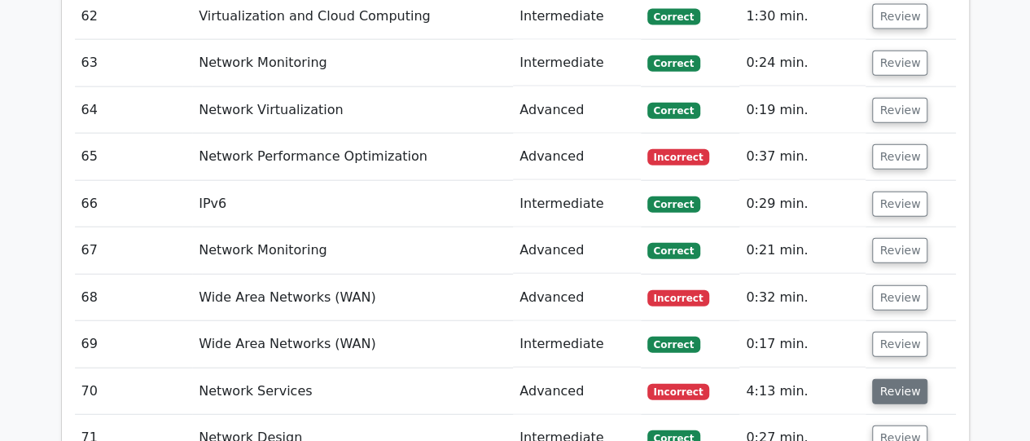
click at [893, 379] on button "Review" at bounding box center [899, 391] width 55 height 25
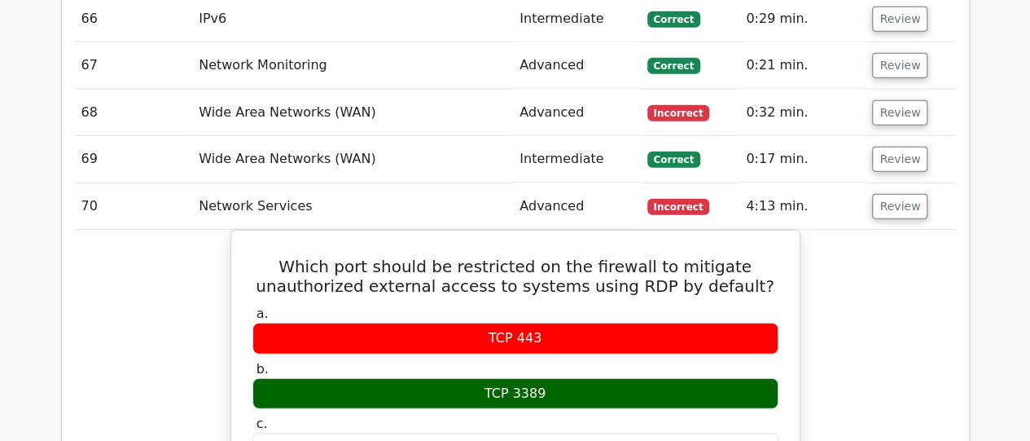
scroll to position [5172, 0]
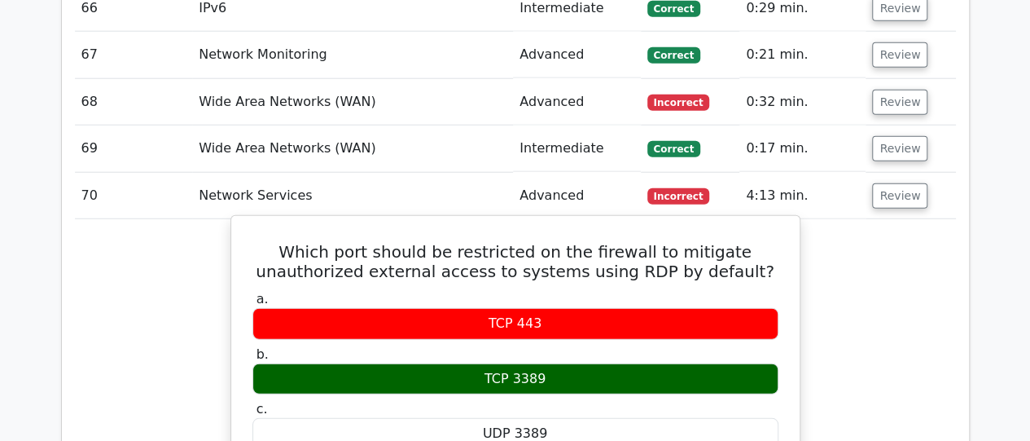
drag, startPoint x: 300, startPoint y: 170, endPoint x: 549, endPoint y: 301, distance: 281.3
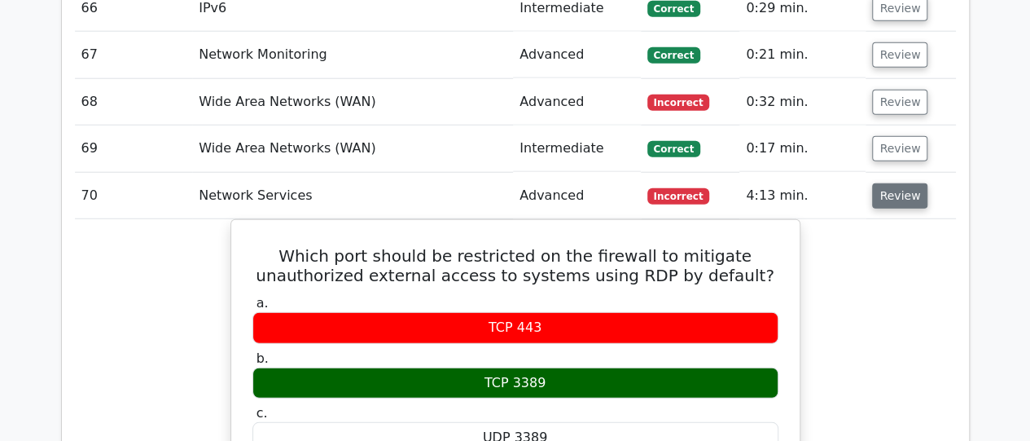
click at [888, 183] on button "Review" at bounding box center [899, 195] width 55 height 25
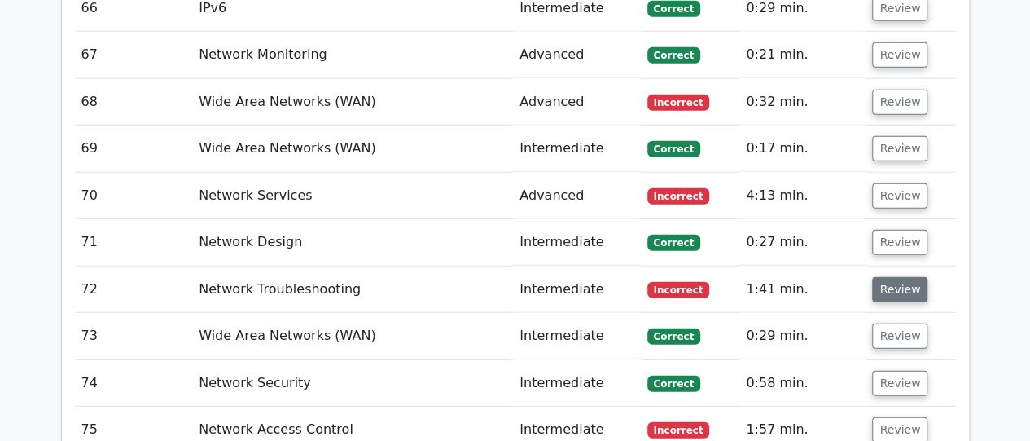
click at [889, 277] on button "Review" at bounding box center [899, 289] width 55 height 25
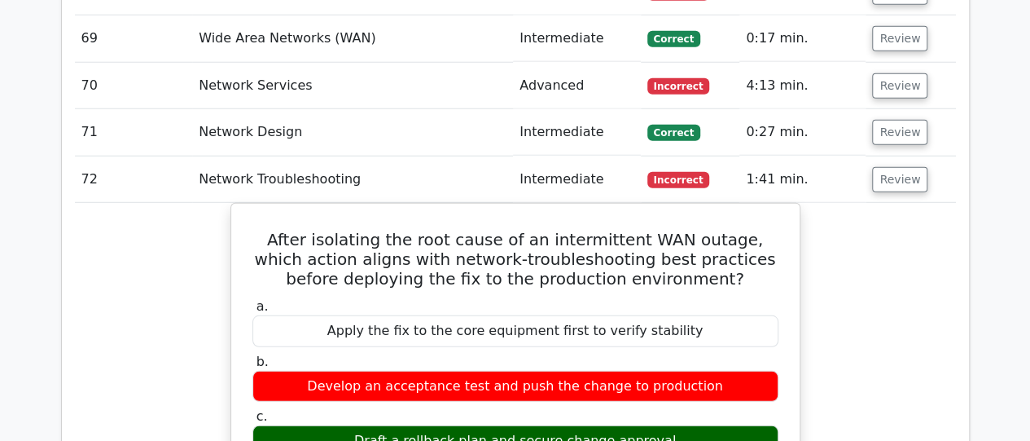
scroll to position [5303, 0]
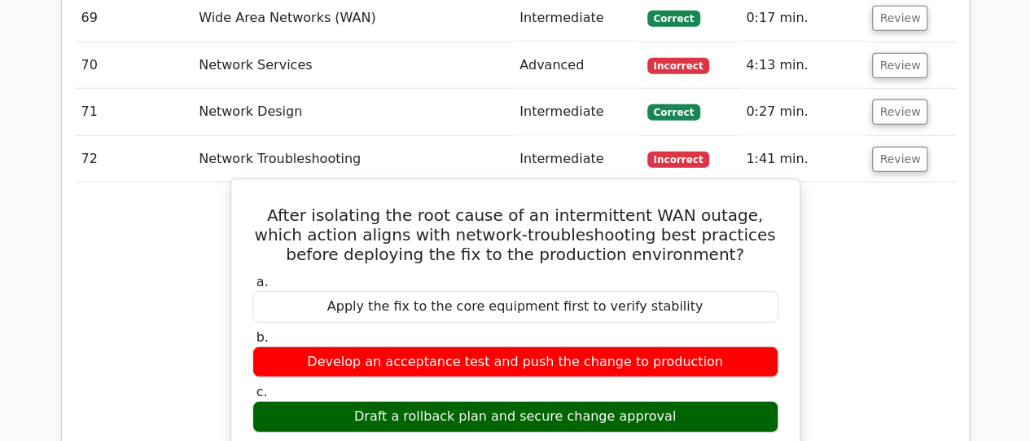
drag, startPoint x: 662, startPoint y: 334, endPoint x: 257, endPoint y: 150, distance: 445.5
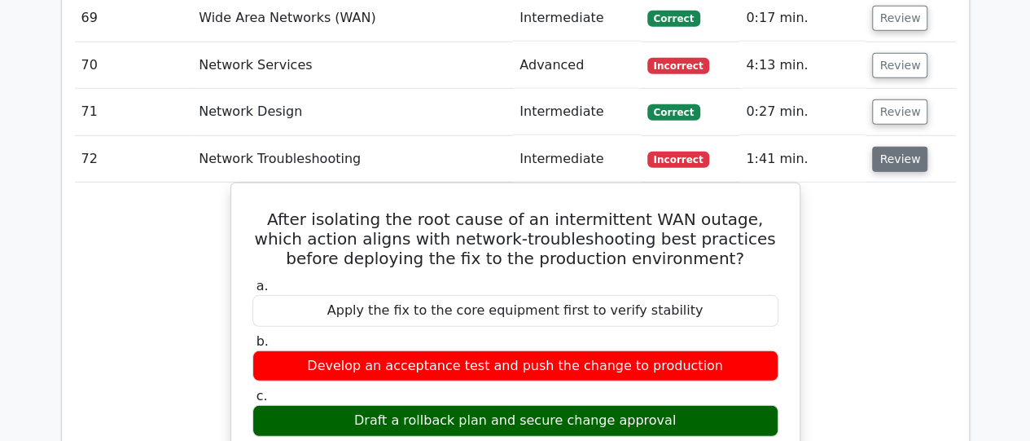
click at [879, 147] on button "Review" at bounding box center [899, 159] width 55 height 25
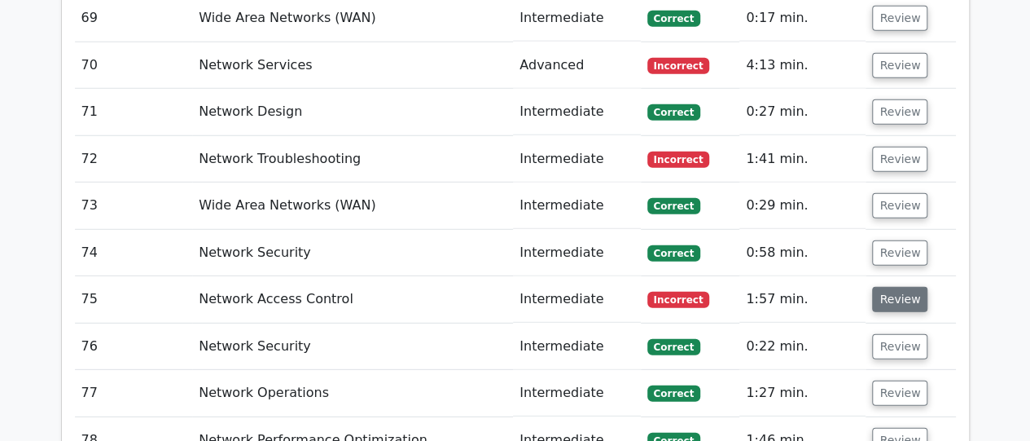
click at [889, 287] on button "Review" at bounding box center [899, 299] width 55 height 25
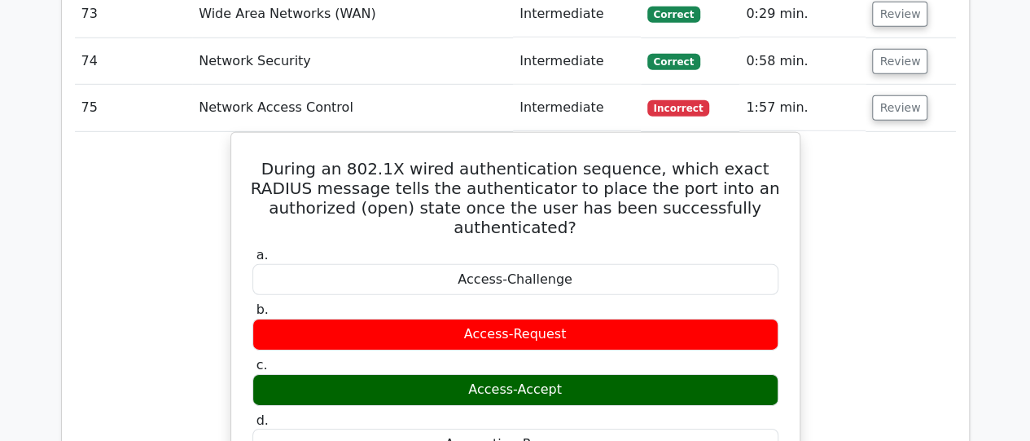
scroll to position [5531, 0]
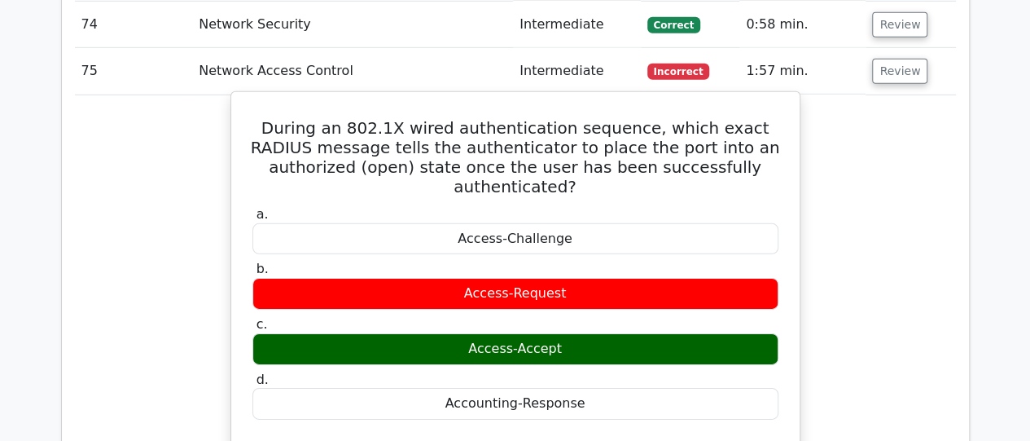
drag, startPoint x: 259, startPoint y: 50, endPoint x: 592, endPoint y: 257, distance: 392.6
click at [592, 257] on div "During an 802.1X wired authentication sequence, which exact RADIUS message tell…" at bounding box center [516, 423] width 556 height 648
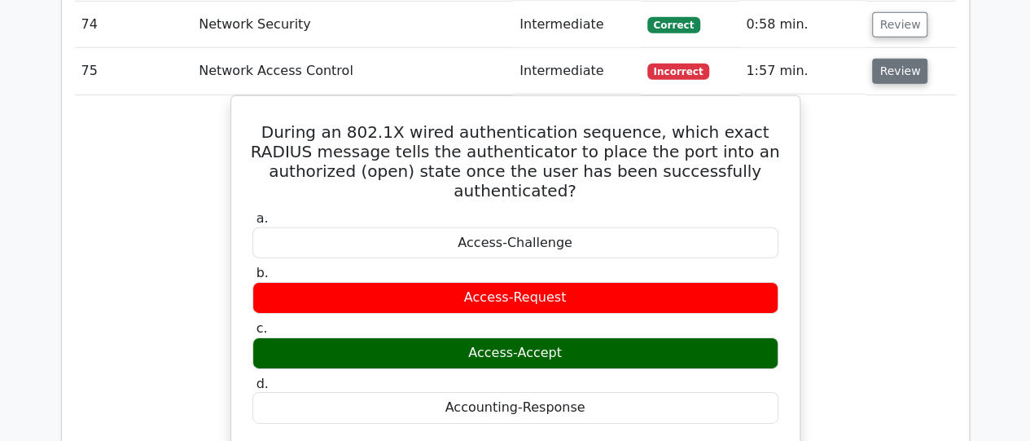
click at [893, 59] on button "Review" at bounding box center [899, 71] width 55 height 25
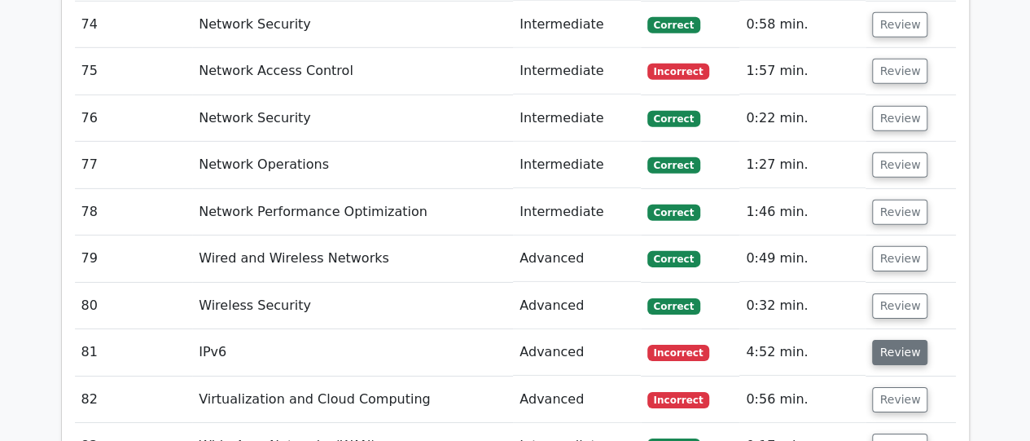
click at [882, 340] on button "Review" at bounding box center [899, 352] width 55 height 25
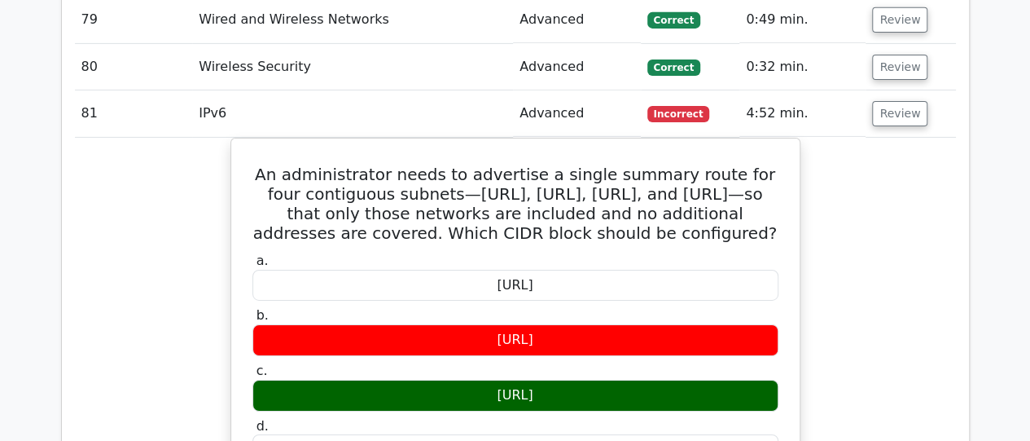
scroll to position [5759, 0]
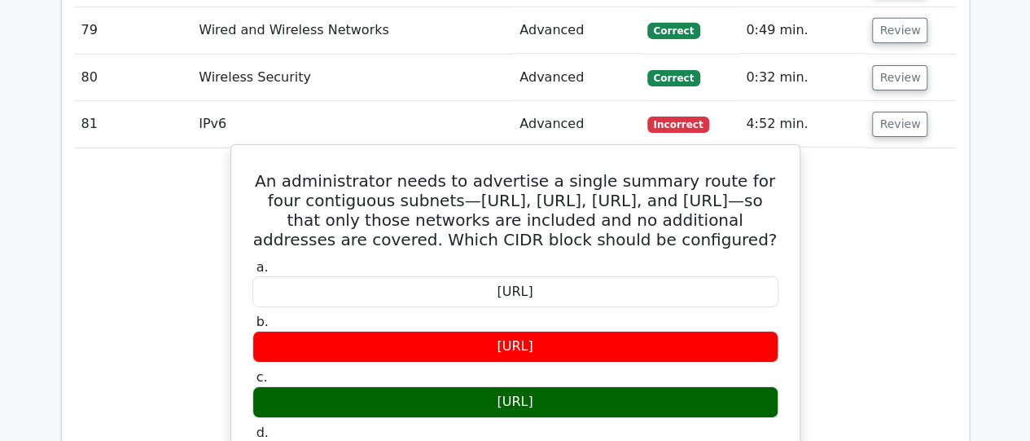
drag, startPoint x: 578, startPoint y: 396, endPoint x: 257, endPoint y: 108, distance: 430.9
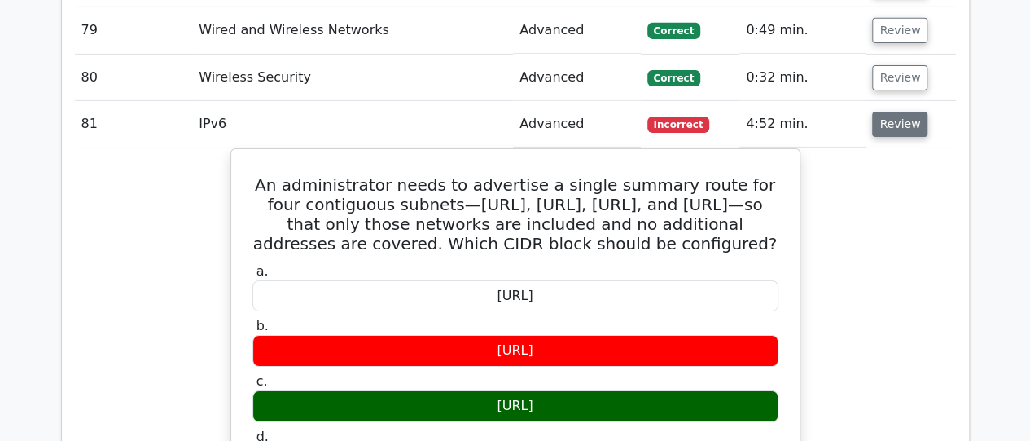
click at [881, 112] on button "Review" at bounding box center [899, 124] width 55 height 25
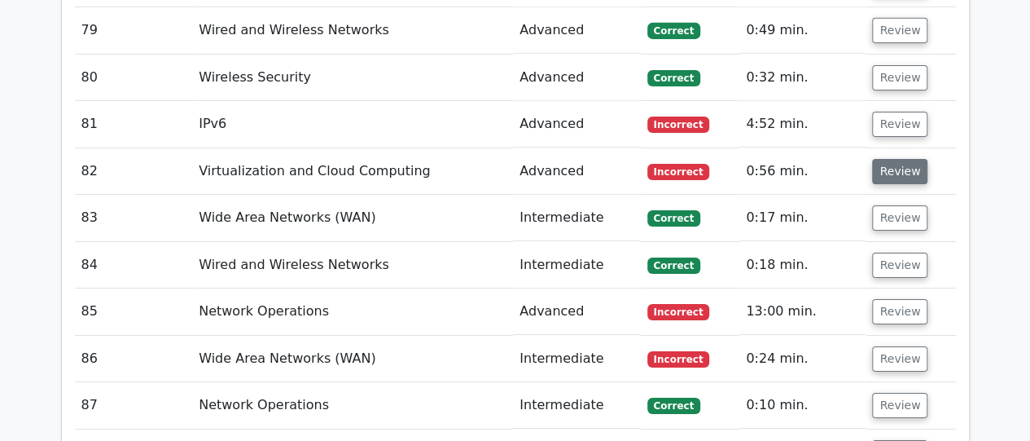
click at [881, 159] on button "Review" at bounding box center [899, 171] width 55 height 25
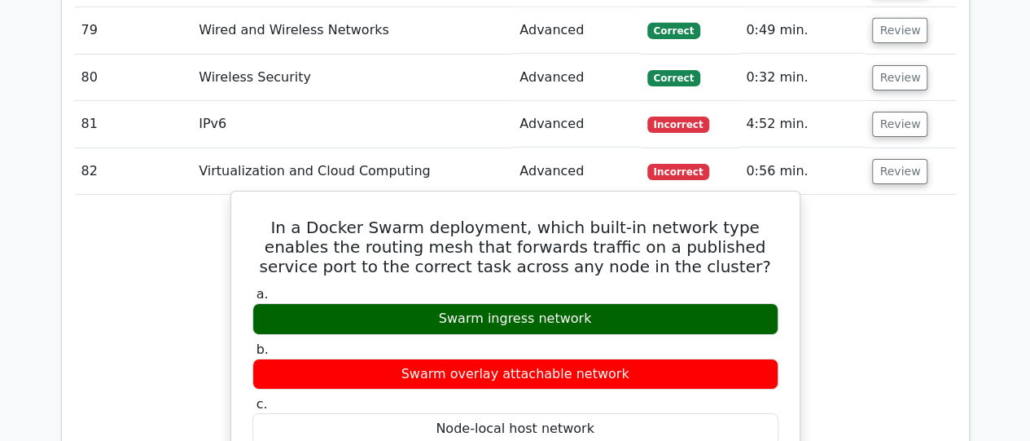
drag, startPoint x: 592, startPoint y: 244, endPoint x: 261, endPoint y: 154, distance: 342.6
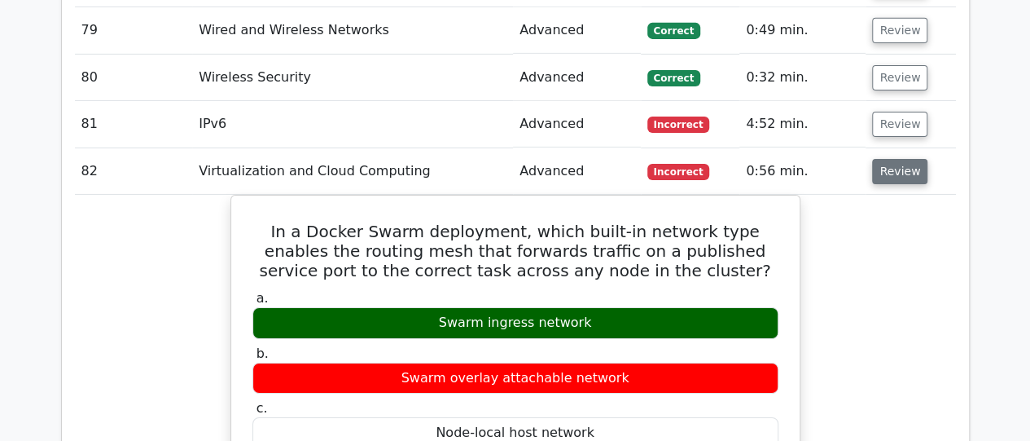
click at [880, 159] on button "Review" at bounding box center [899, 171] width 55 height 25
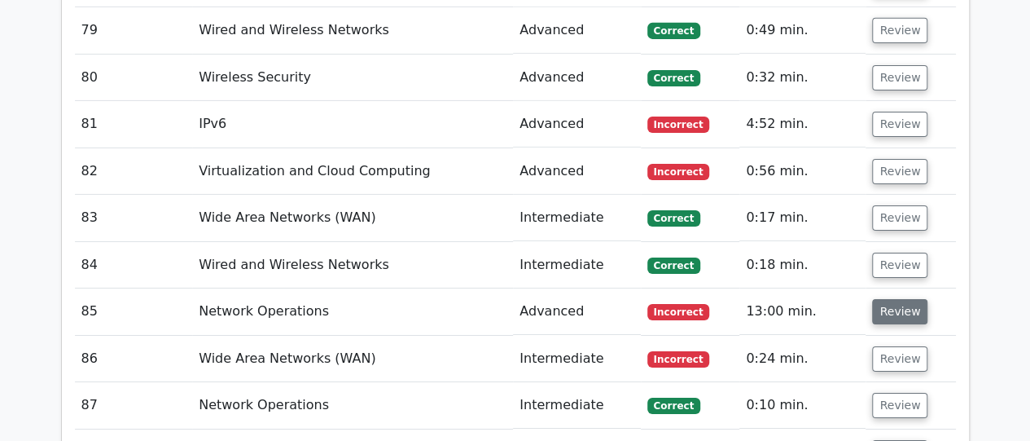
click at [892, 299] on button "Review" at bounding box center [899, 311] width 55 height 25
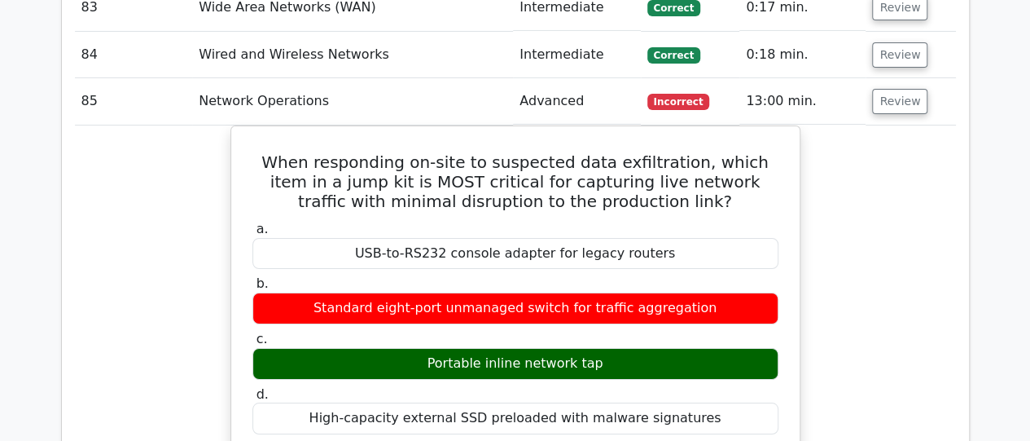
scroll to position [5987, 0]
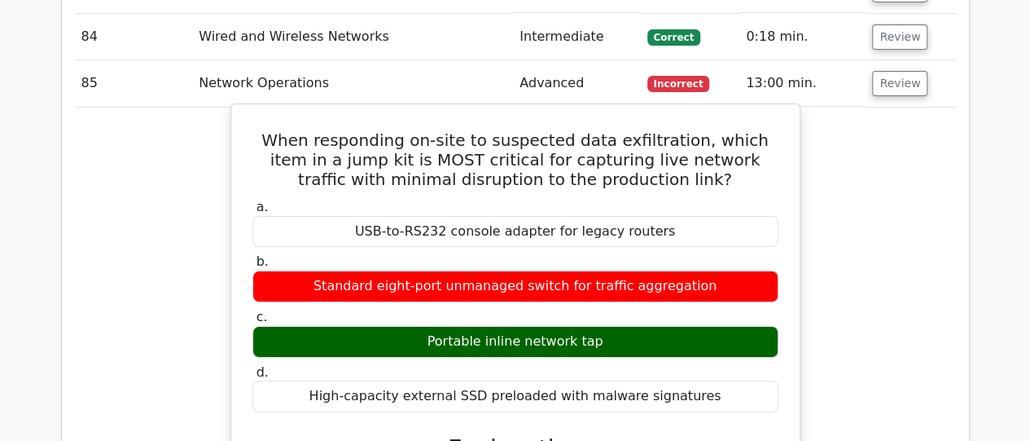
drag, startPoint x: 598, startPoint y: 268, endPoint x: 247, endPoint y: 64, distance: 405.8
click at [247, 111] on div "When responding on-site to suspected data exfiltration, which item in a jump ki…" at bounding box center [516, 442] width 556 height 662
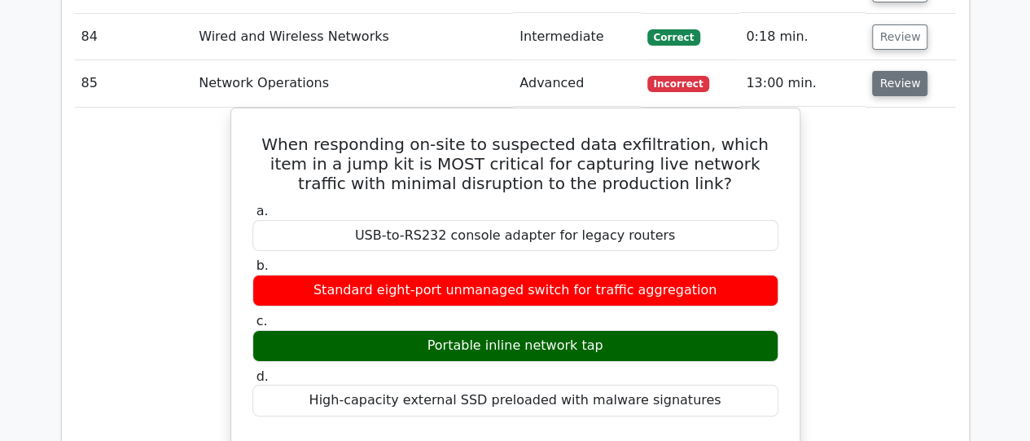
click at [899, 71] on button "Review" at bounding box center [899, 83] width 55 height 25
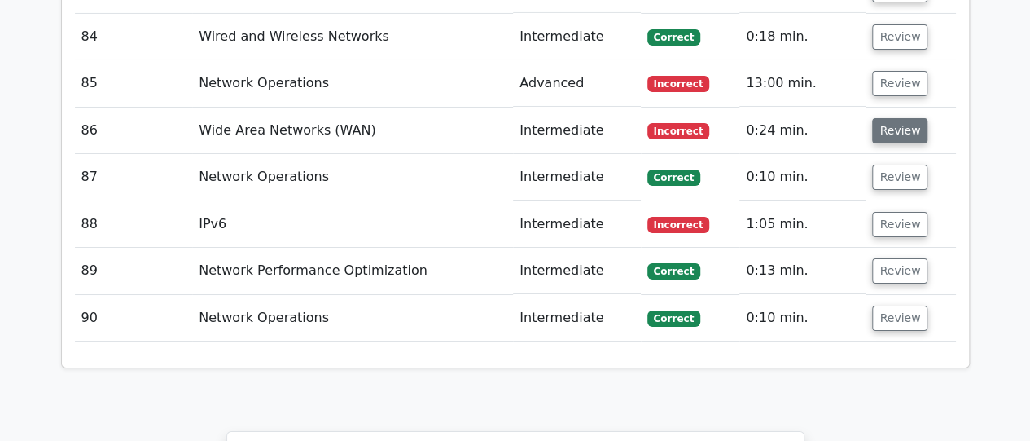
click at [897, 118] on button "Review" at bounding box center [899, 130] width 55 height 25
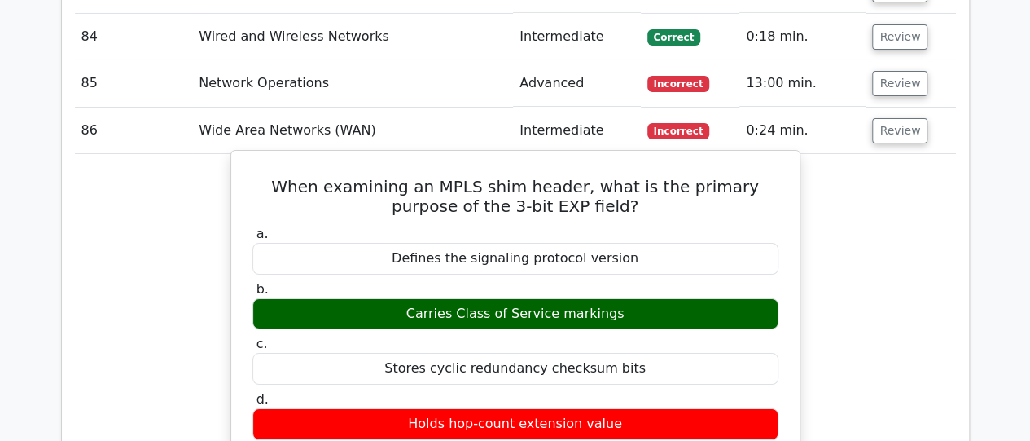
drag, startPoint x: 248, startPoint y: 103, endPoint x: 615, endPoint y: 227, distance: 386.9
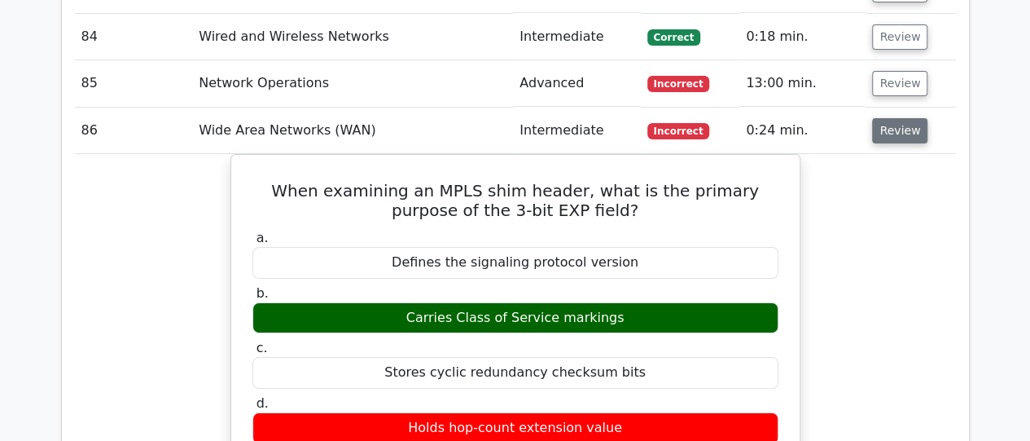
click at [883, 118] on button "Review" at bounding box center [899, 130] width 55 height 25
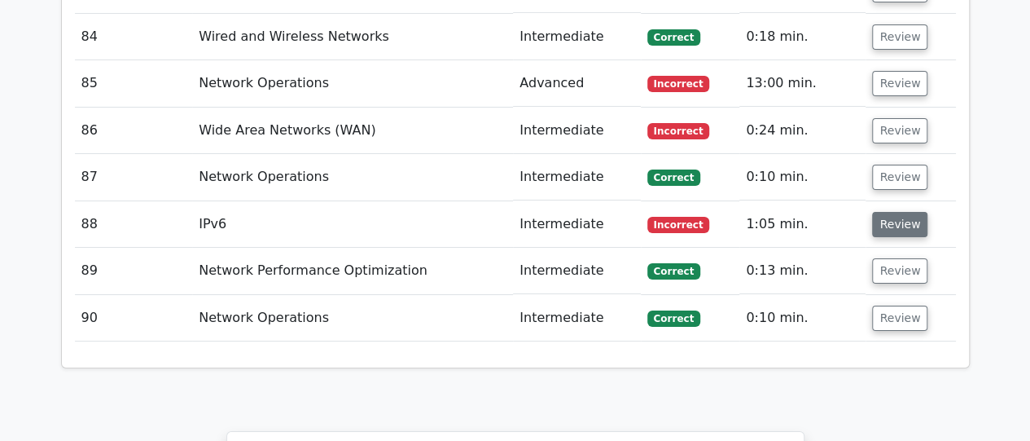
click at [889, 212] on button "Review" at bounding box center [899, 224] width 55 height 25
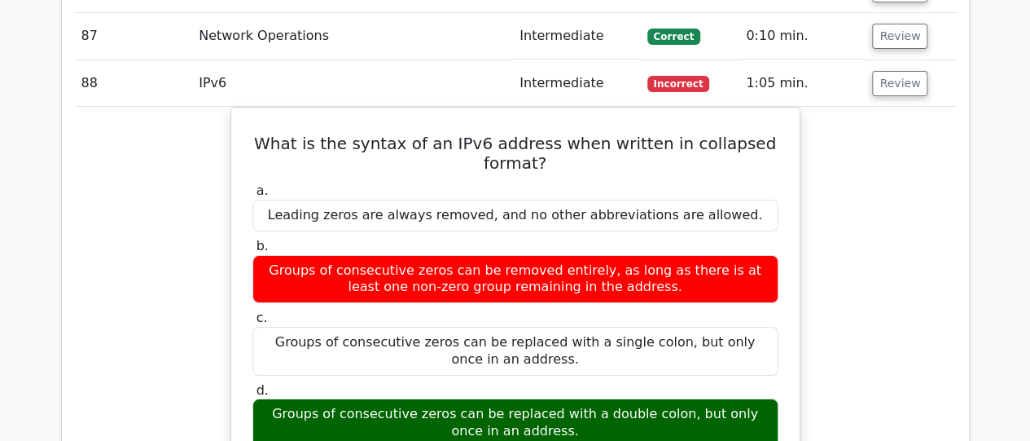
scroll to position [6150, 0]
